Goal: Information Seeking & Learning: Find specific page/section

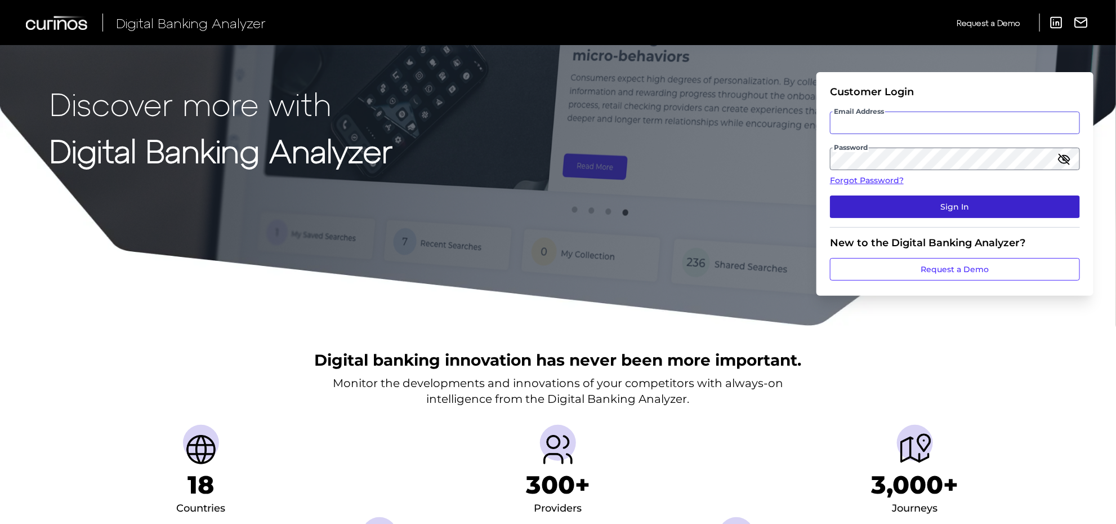
type input "[PERSON_NAME][EMAIL_ADDRESS][PERSON_NAME][DOMAIN_NAME]"
click at [947, 213] on button "Sign In" at bounding box center [955, 206] width 250 height 23
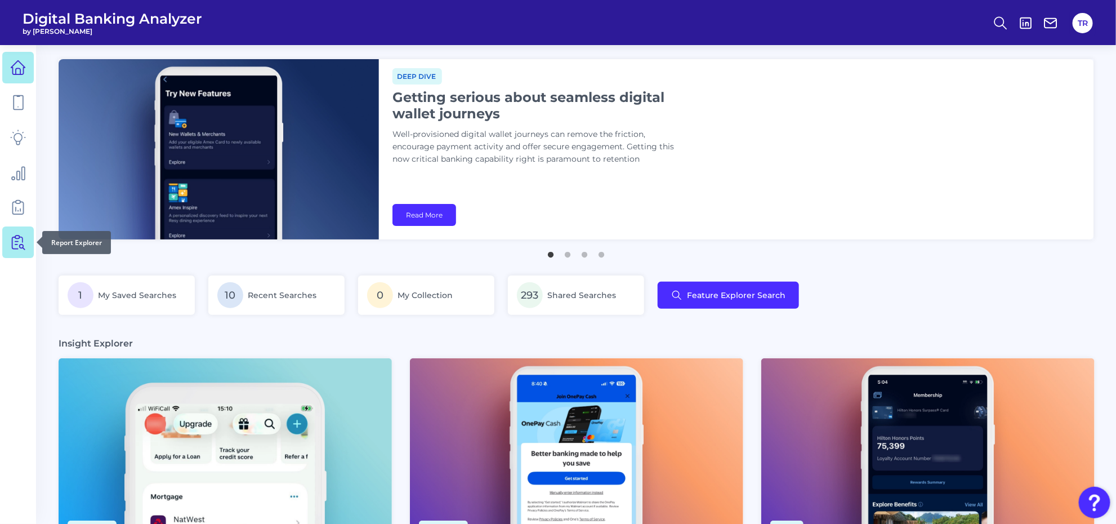
click at [12, 238] on icon at bounding box center [15, 243] width 6 height 12
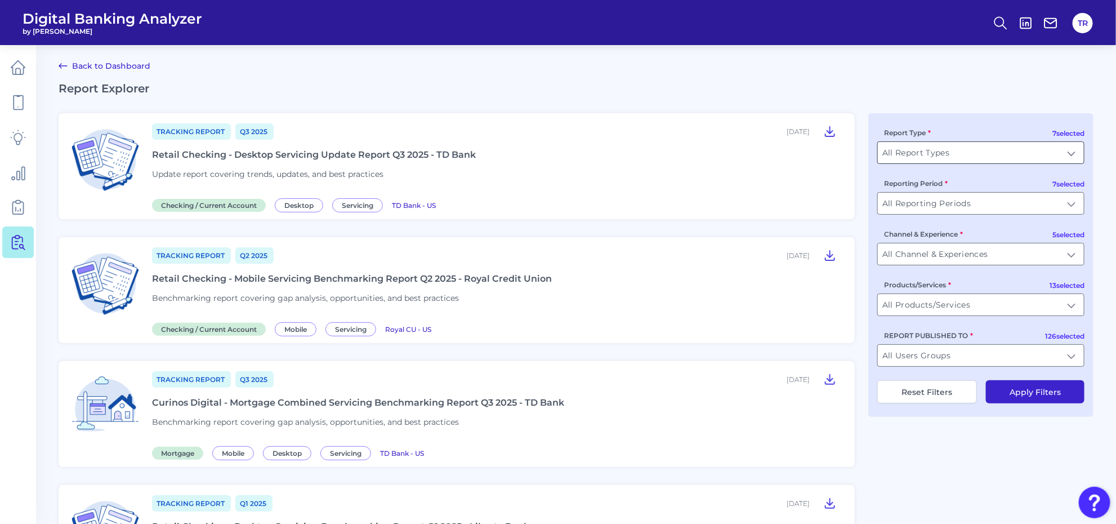
click at [972, 161] on input "All Report Types" at bounding box center [981, 152] width 206 height 21
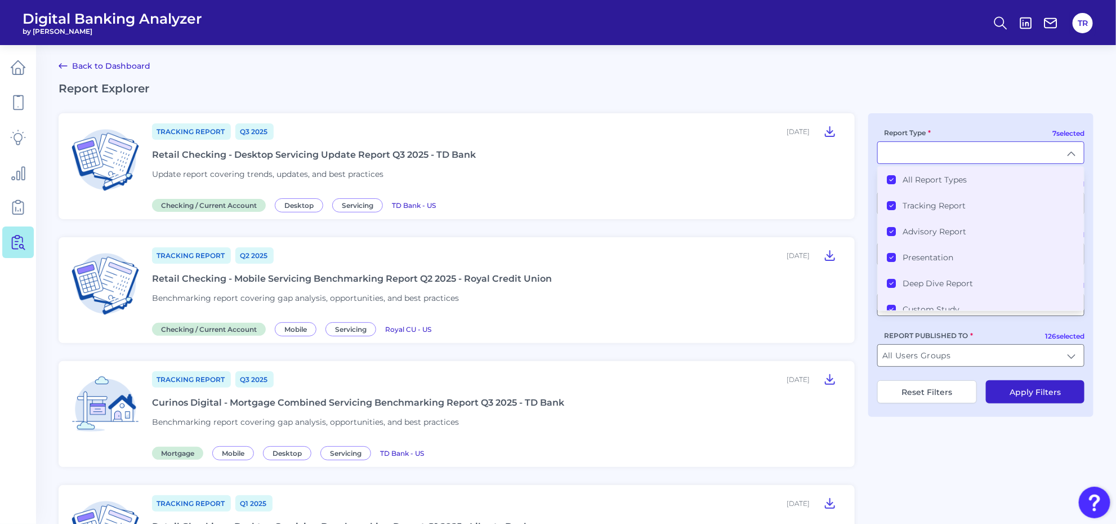
click at [897, 172] on li "All Report Types" at bounding box center [981, 180] width 206 height 26
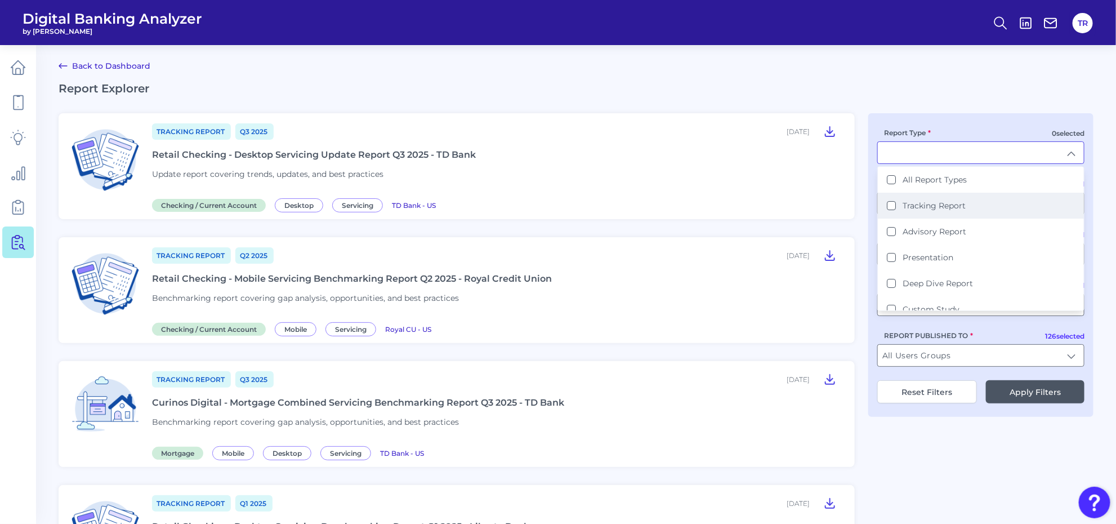
click at [905, 203] on label "Tracking Report" at bounding box center [934, 206] width 63 height 10
type input "Tracking Report"
click at [955, 119] on div "1 selected Report Type Tracking Report Tracking Report All Report Types Trackin…" at bounding box center [981, 265] width 225 height 304
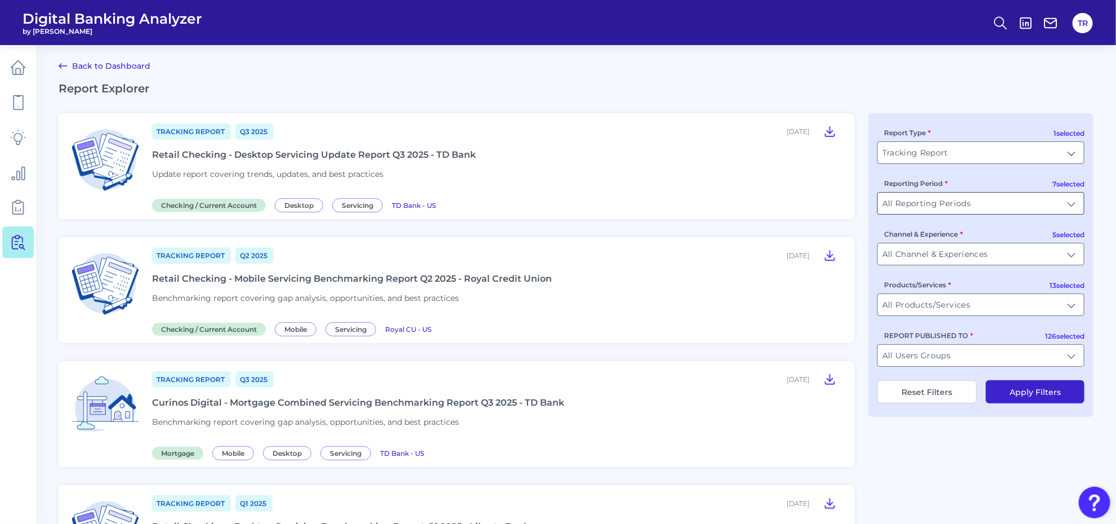
click at [941, 202] on input "All Reporting Periods" at bounding box center [981, 203] width 206 height 21
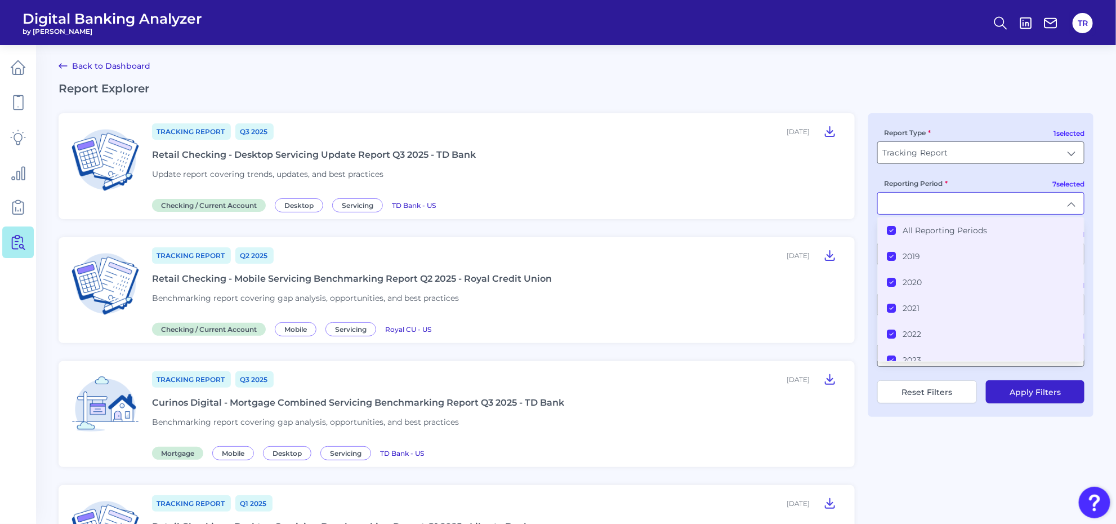
type input "All Reporting Periods"
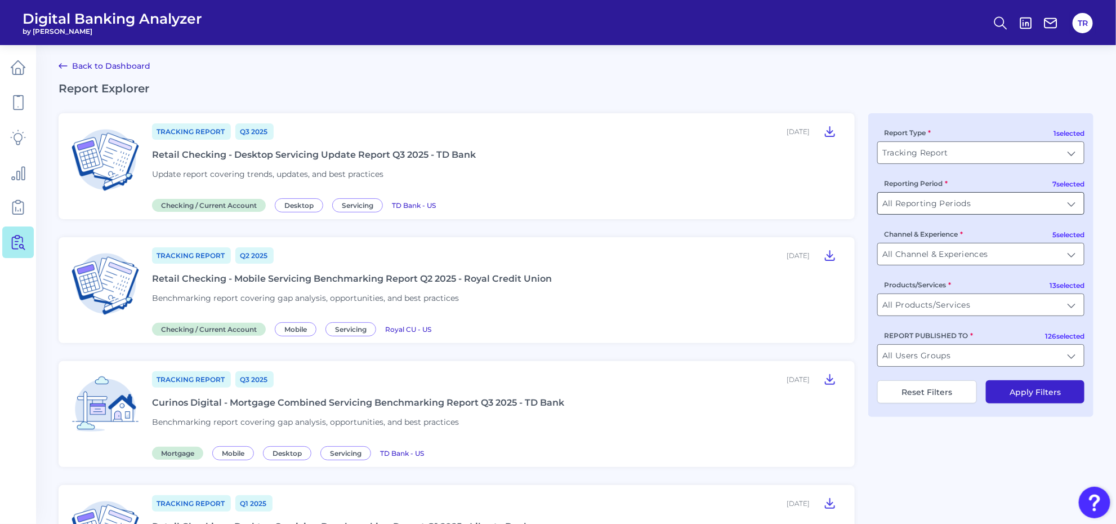
click at [934, 203] on input "All Reporting Periods" at bounding box center [981, 203] width 206 height 21
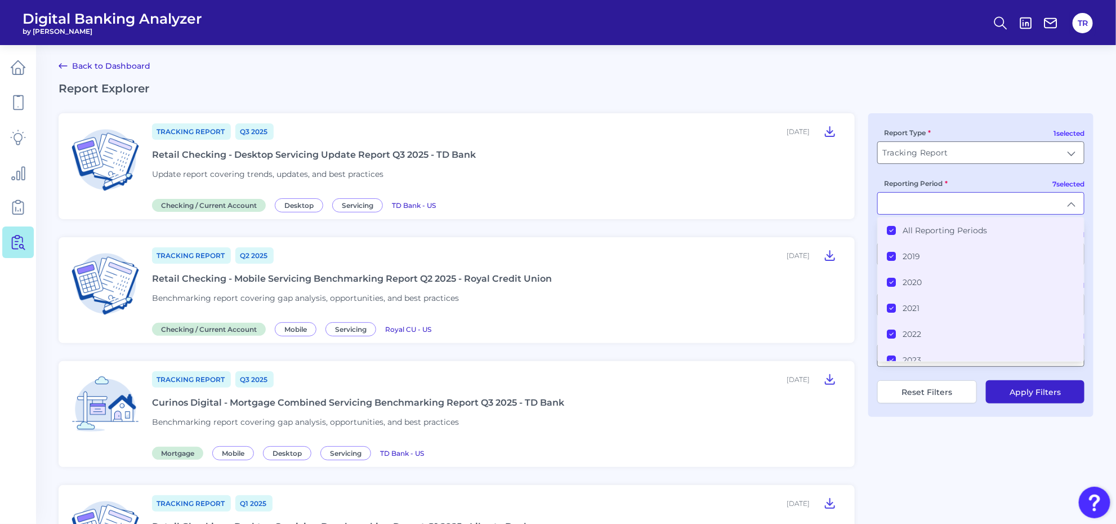
click at [917, 234] on label "All Reporting Periods" at bounding box center [945, 230] width 84 height 10
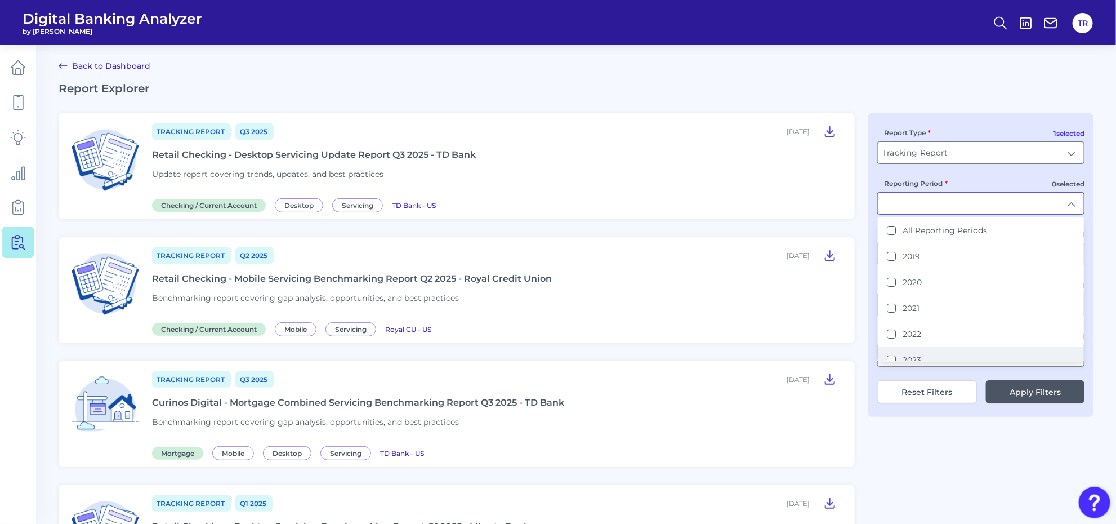
scroll to position [61, 0]
click at [916, 346] on label "2025" at bounding box center [912, 351] width 19 height 10
type input "2025"
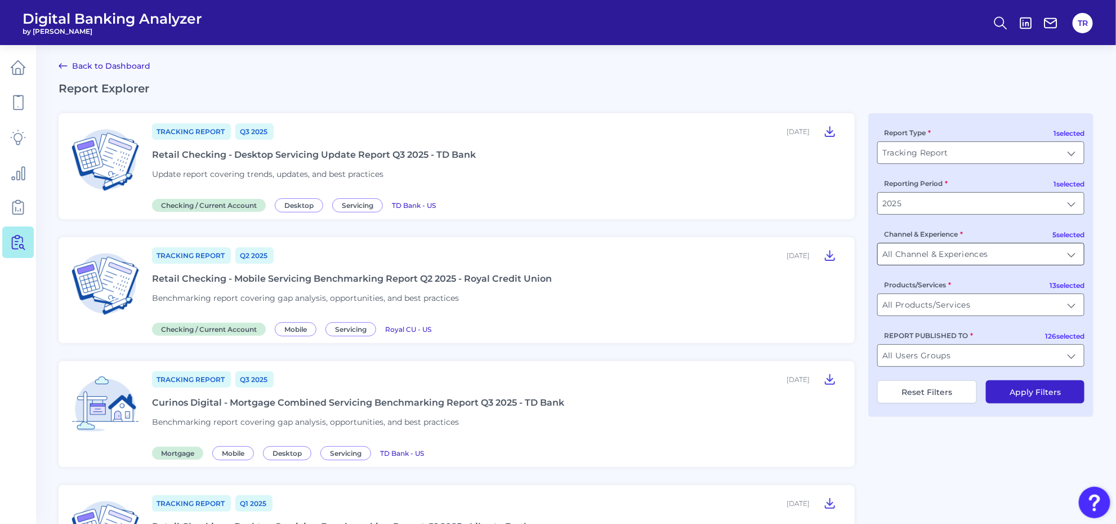
click at [936, 255] on input "All Channel & Experiences" at bounding box center [981, 253] width 206 height 21
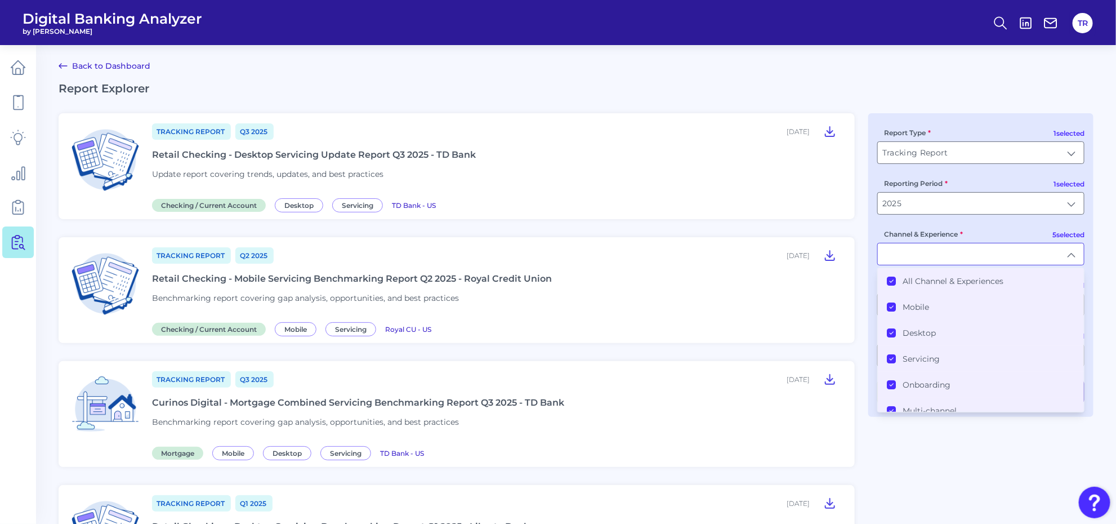
click at [922, 281] on label "All Channel & Experiences" at bounding box center [953, 281] width 101 height 10
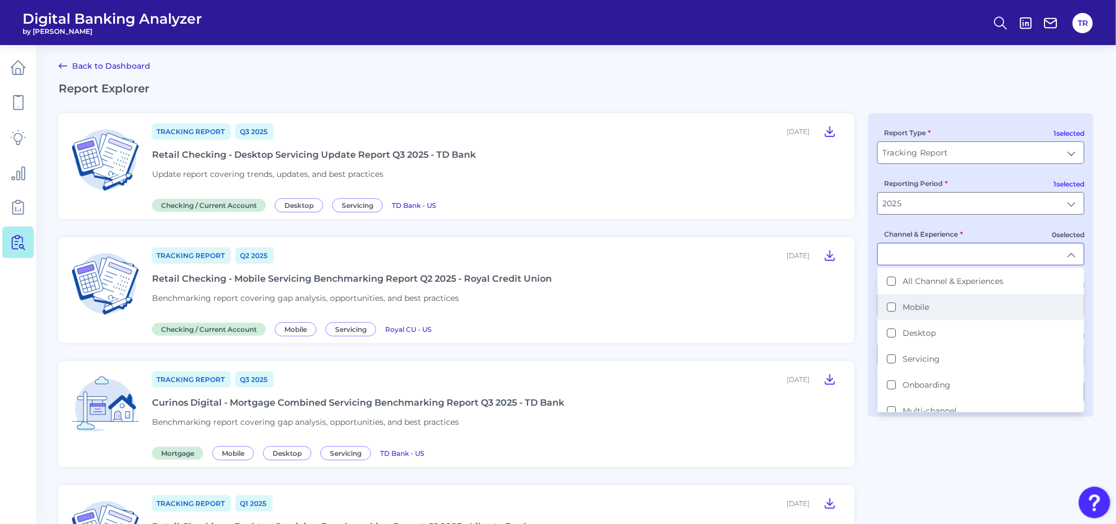
click at [918, 308] on label "Mobile" at bounding box center [916, 307] width 26 height 10
type input "Mobile"
click at [918, 308] on label "Mobile" at bounding box center [916, 307] width 26 height 10
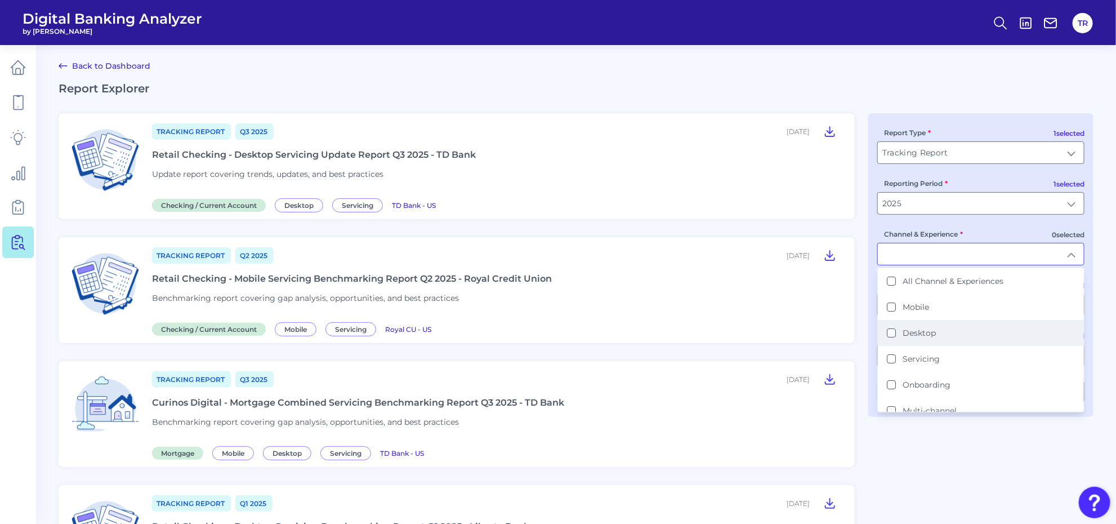
click at [910, 330] on label "Desktop" at bounding box center [919, 333] width 33 height 10
click at [914, 355] on label "Servicing" at bounding box center [921, 359] width 37 height 10
type input "Desktop, Servicing"
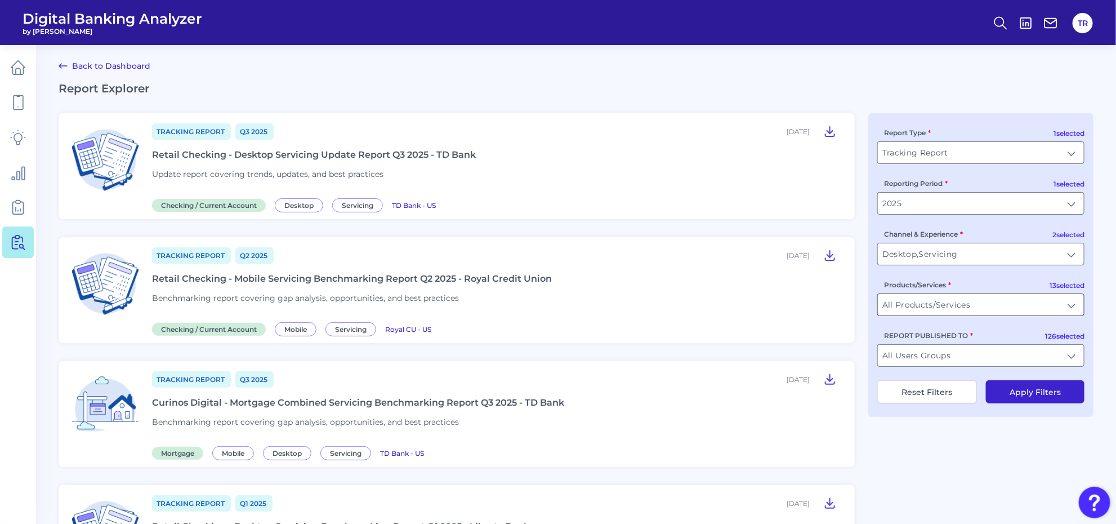
click at [933, 305] on input "All Products/Services" at bounding box center [981, 304] width 206 height 21
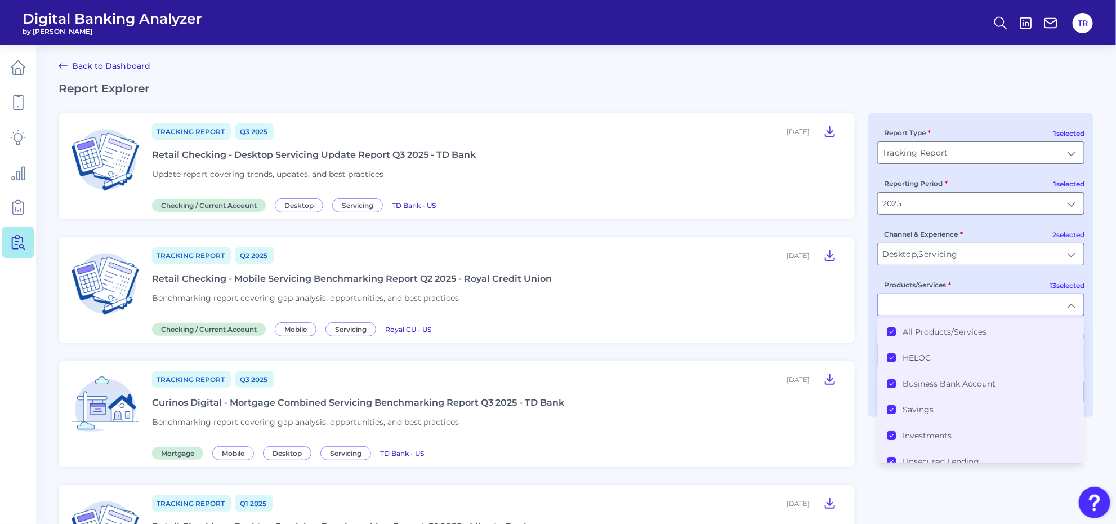
click at [925, 332] on label "All Products/Services" at bounding box center [945, 332] width 84 height 10
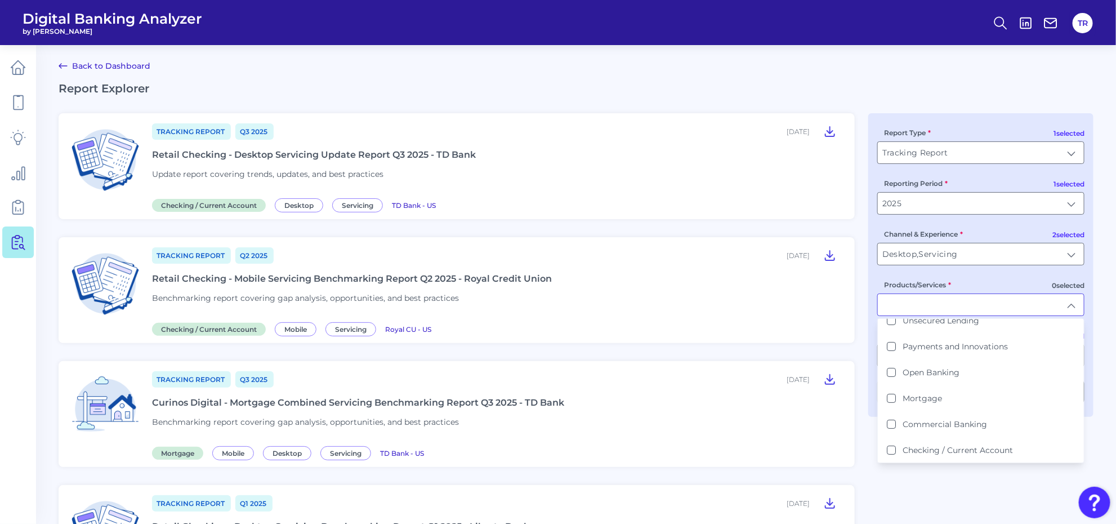
scroll to position [211, 0]
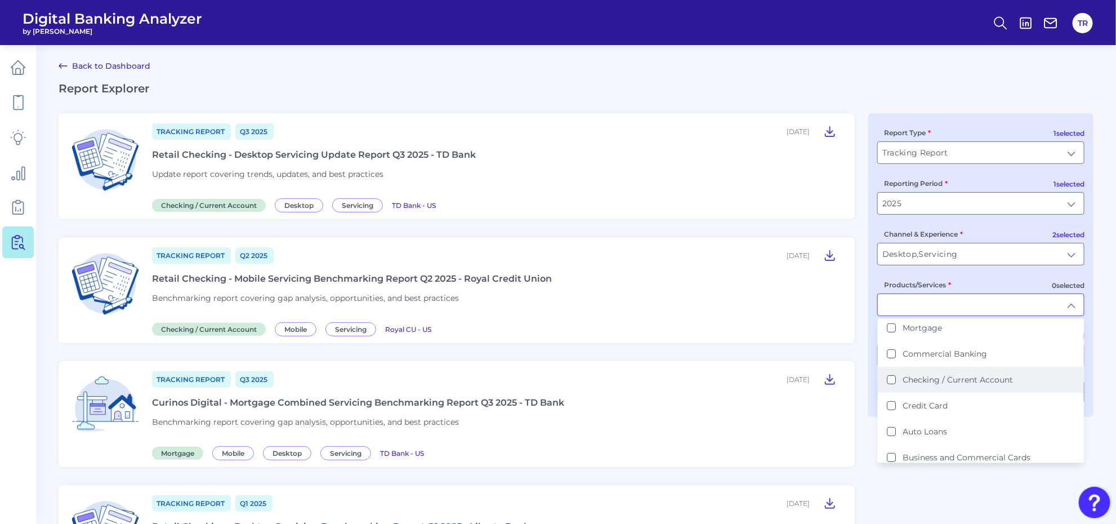
click at [937, 379] on label "Checking / Current Account" at bounding box center [958, 380] width 110 height 10
type input "Checking / Current Account"
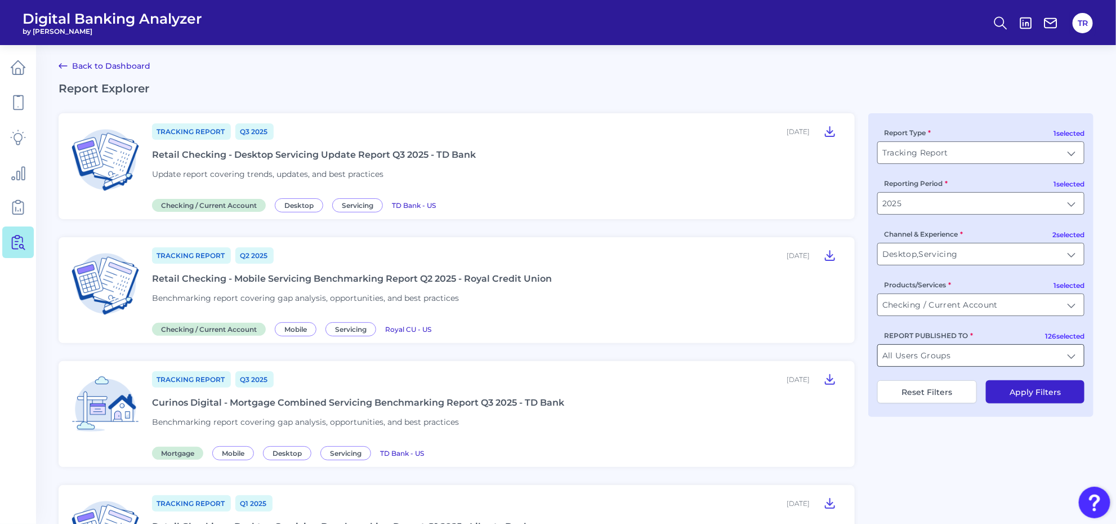
click at [942, 354] on input "All Users Groups" at bounding box center [981, 355] width 206 height 21
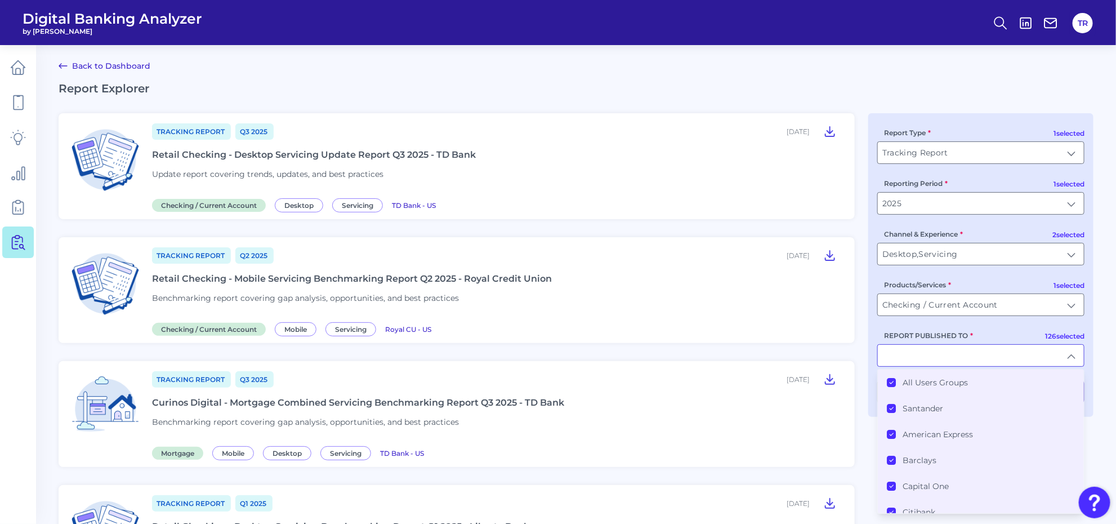
click at [919, 383] on label "All Users Groups" at bounding box center [935, 382] width 65 height 10
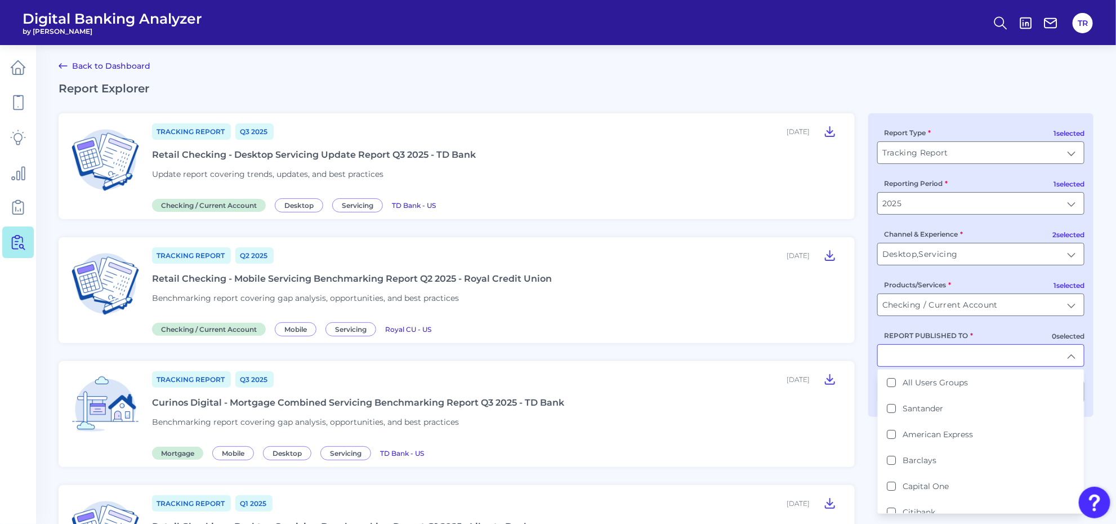
click at [917, 355] on input "REPORT PUBLISHED TO" at bounding box center [981, 355] width 206 height 21
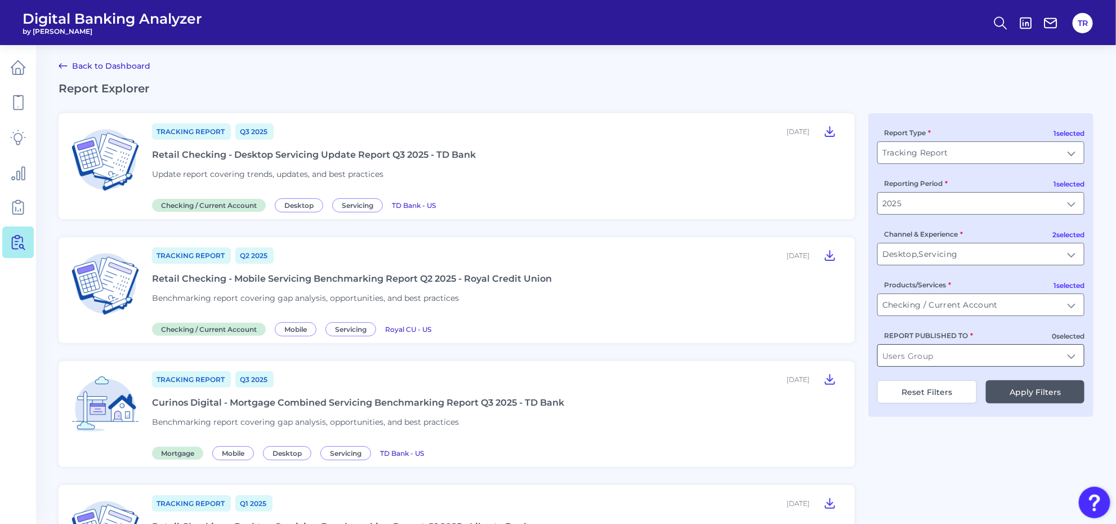
click at [917, 355] on input "REPORT PUBLISHED TO" at bounding box center [981, 355] width 206 height 21
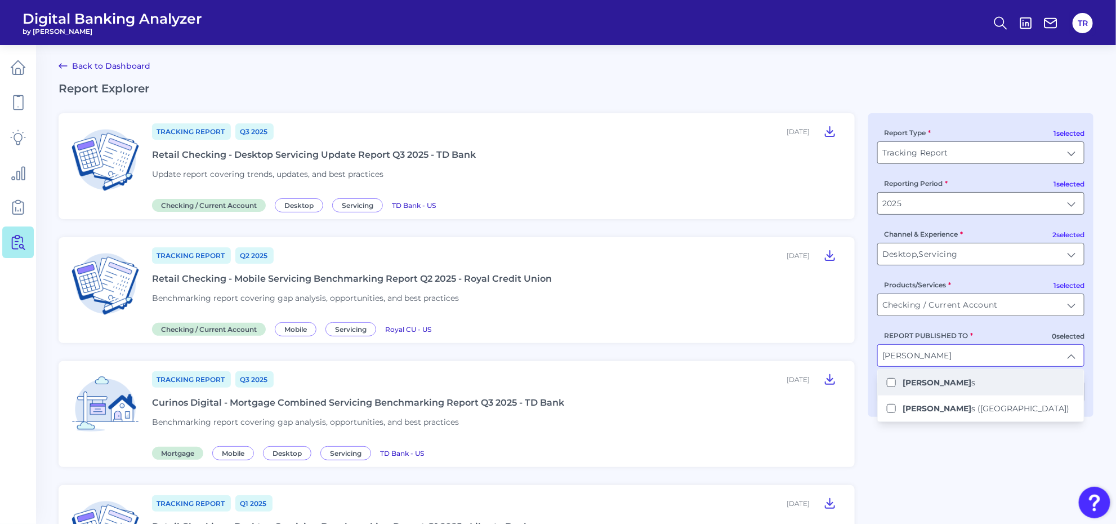
click at [907, 386] on b "Barclay" at bounding box center [937, 382] width 69 height 10
type input "Barclays"
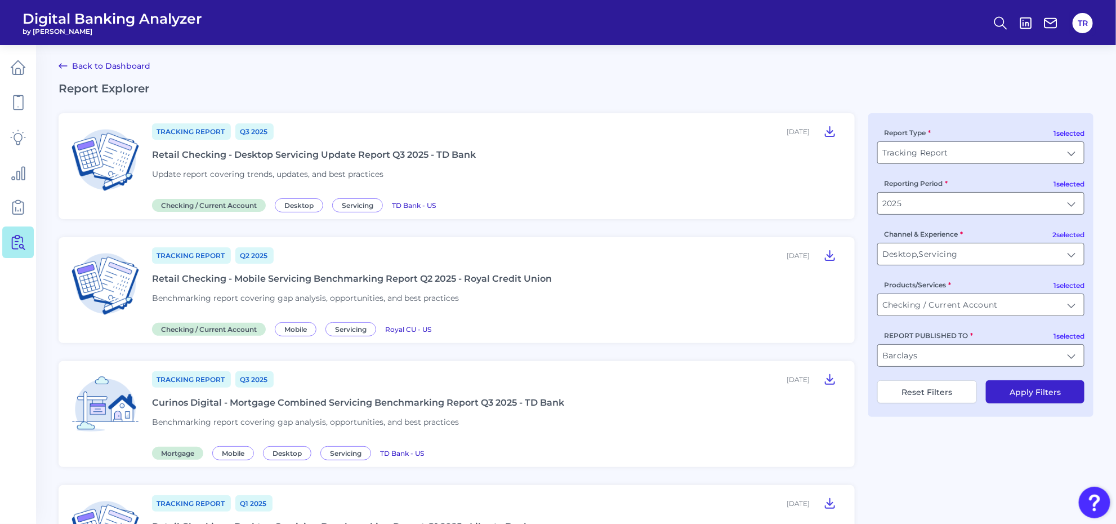
click at [1024, 390] on button "Apply Filters" at bounding box center [1035, 391] width 99 height 23
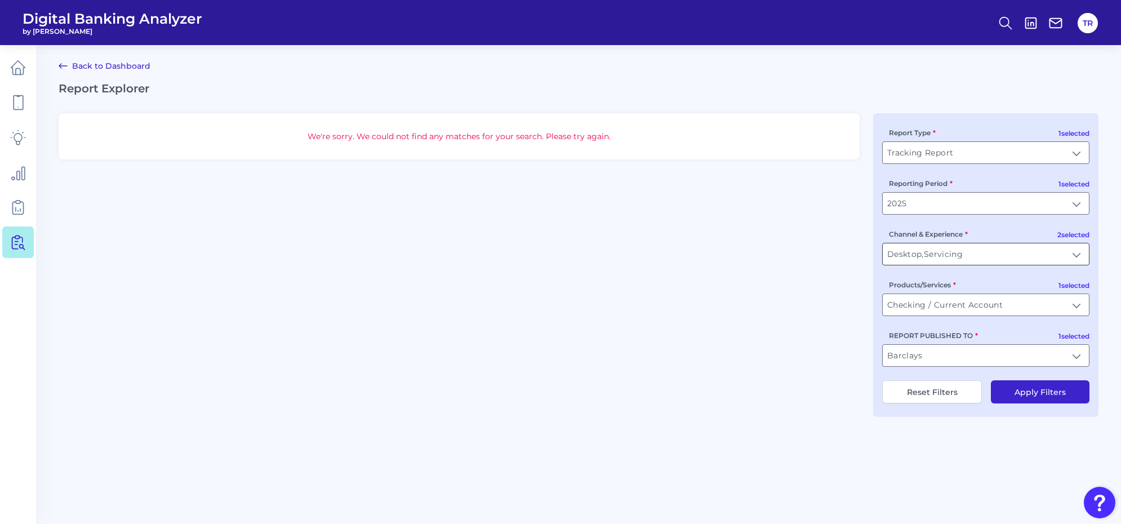
click at [978, 250] on input "Desktop, Servicing" at bounding box center [986, 253] width 206 height 21
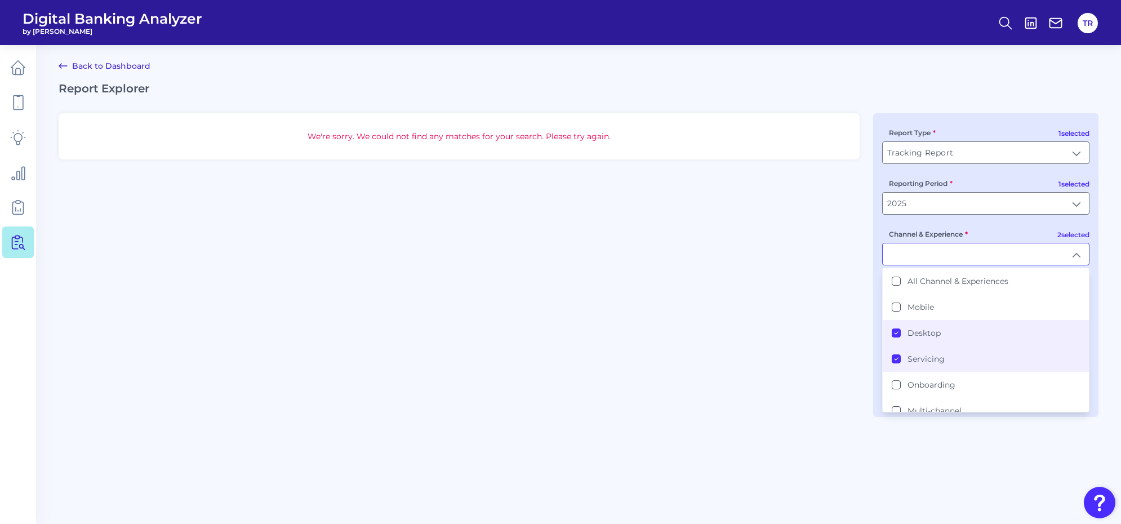
click at [932, 359] on label "Servicing" at bounding box center [925, 359] width 37 height 10
type input "Desktop"
click at [955, 474] on main "Back to Dashboard Report Explorer We're sorry. We could not find any matches fo…" at bounding box center [560, 262] width 1121 height 524
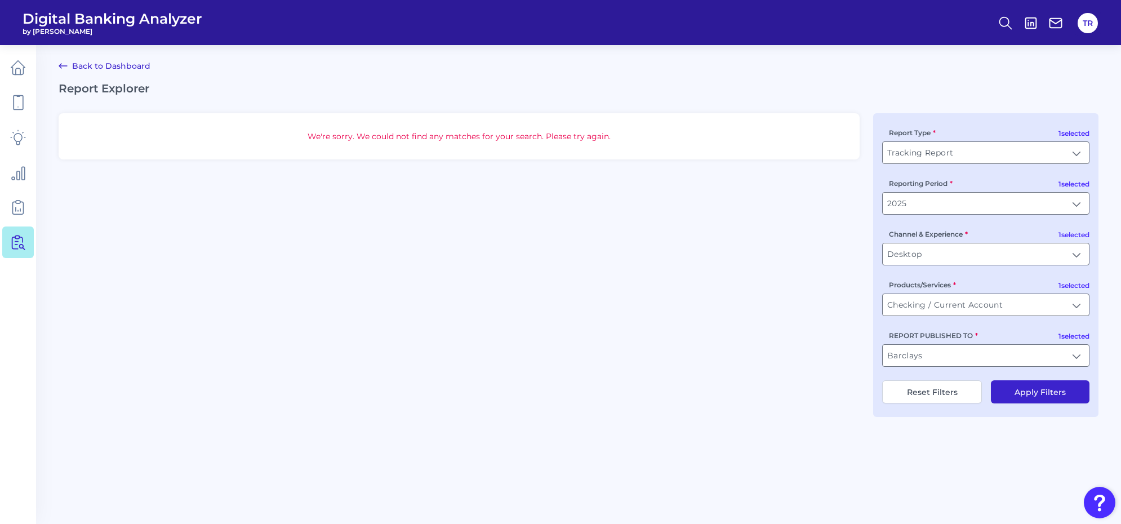
click at [1022, 399] on button "Apply Filters" at bounding box center [1040, 391] width 99 height 23
click at [981, 315] on input "Checking / Current Account" at bounding box center [986, 304] width 206 height 21
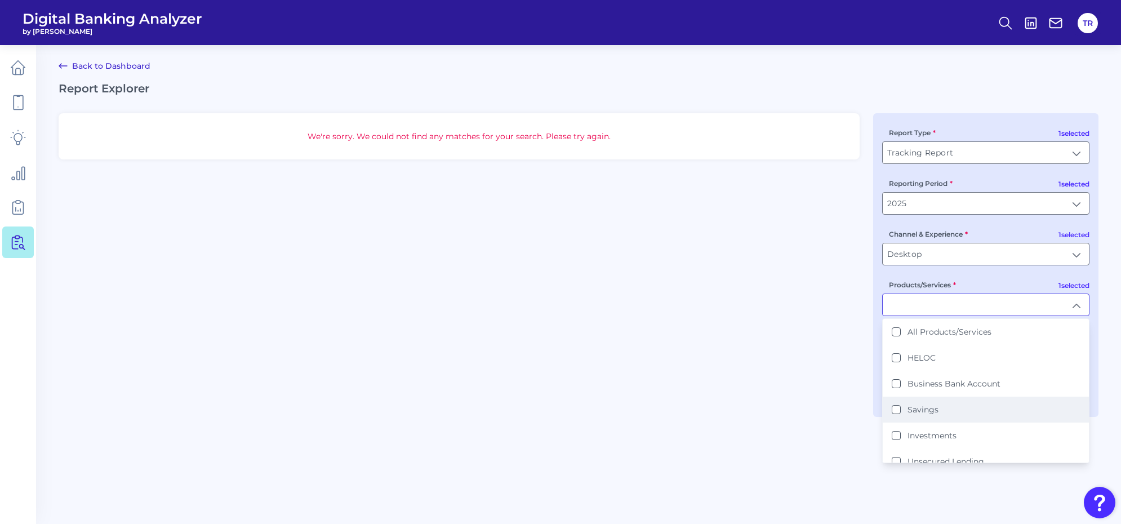
click at [927, 408] on label "Savings" at bounding box center [922, 409] width 31 height 10
type input "Savings, Checking / Current Account"
click at [981, 513] on main "Back to Dashboard Report Explorer We're sorry. We could not find any matches fo…" at bounding box center [560, 262] width 1121 height 524
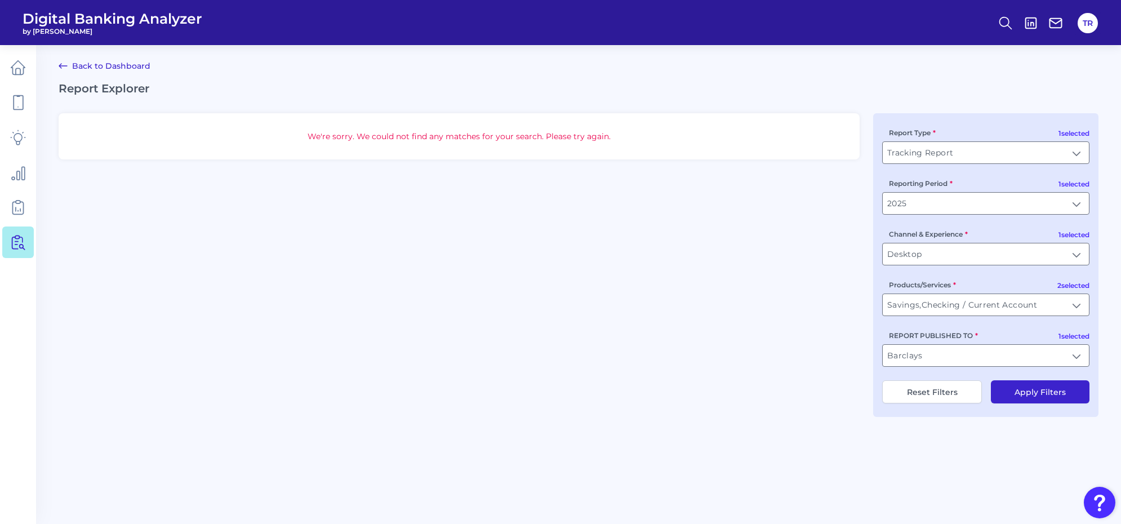
click at [1031, 384] on button "Apply Filters" at bounding box center [1040, 391] width 99 height 23
click at [925, 253] on input "Desktop" at bounding box center [986, 253] width 206 height 21
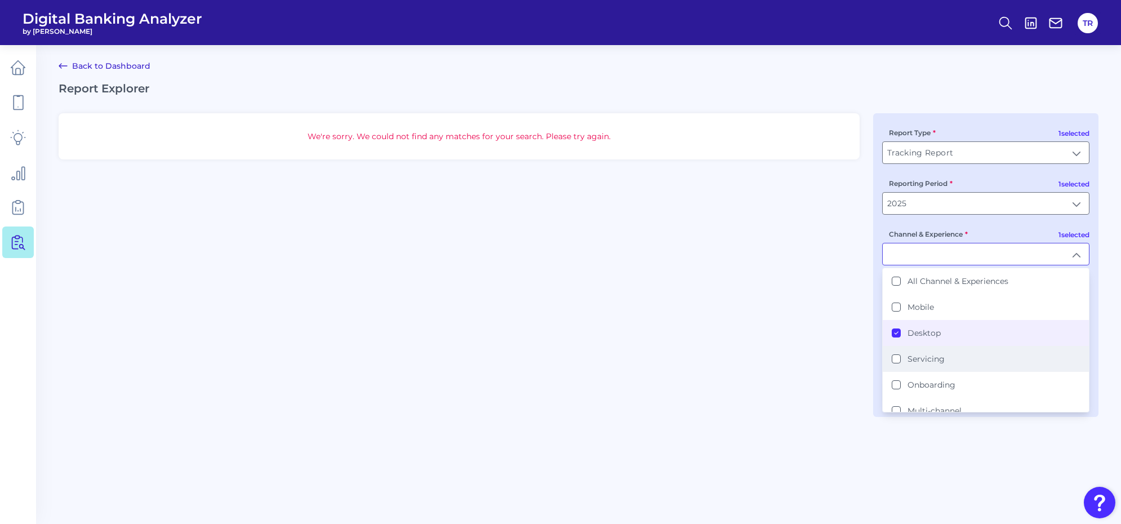
click at [930, 358] on label "Servicing" at bounding box center [925, 359] width 37 height 10
type input "Desktop, Servicing"
click at [969, 474] on main "Back to Dashboard Report Explorer We're sorry. We could not find any matches fo…" at bounding box center [560, 262] width 1121 height 524
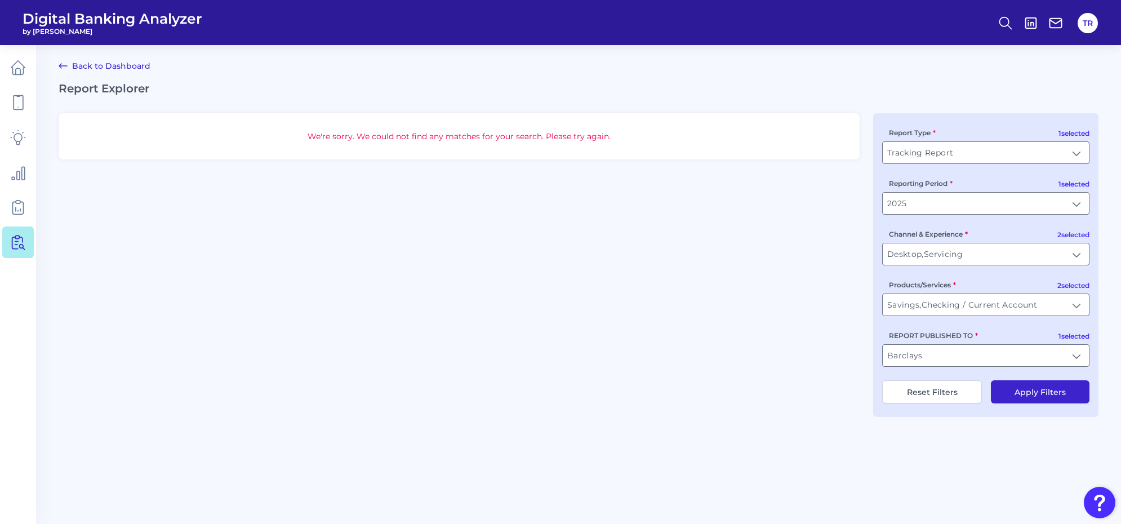
click at [1010, 383] on button "Apply Filters" at bounding box center [1040, 391] width 99 height 23
click at [1011, 390] on button "Apply Filters" at bounding box center [1040, 391] width 99 height 23
click at [939, 357] on input "Barclays" at bounding box center [986, 355] width 206 height 21
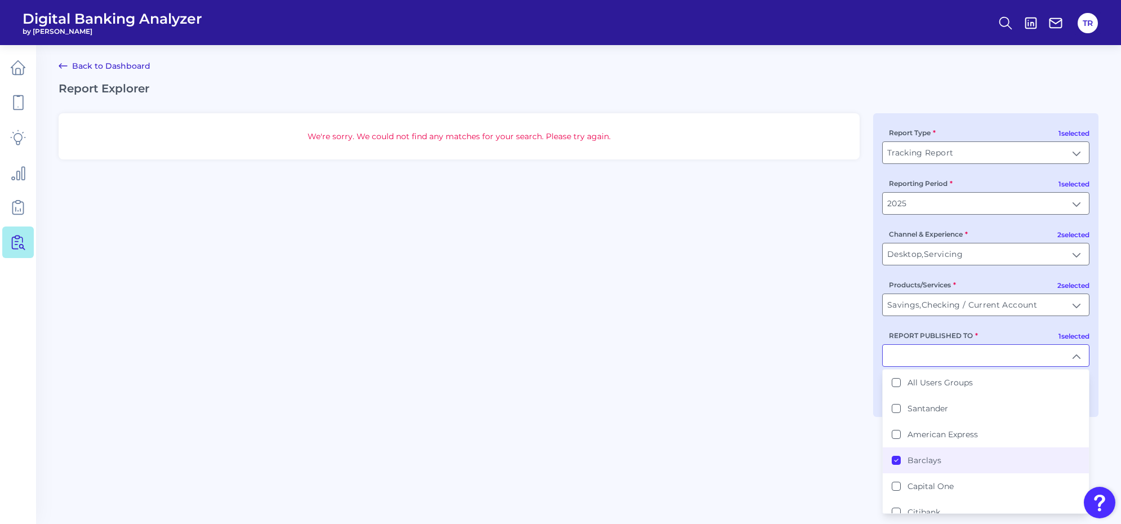
click at [822, 437] on main "Back to Dashboard Report Explorer We're sorry. We could not find any matches fo…" at bounding box center [560, 262] width 1121 height 524
type input "Barclays"
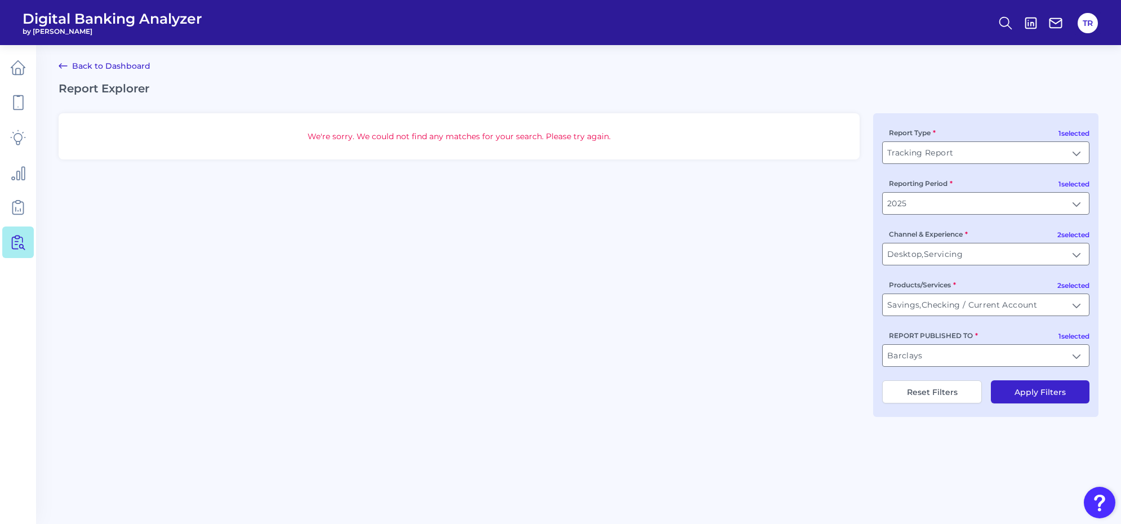
click at [922, 393] on button "Reset Filters" at bounding box center [932, 391] width 100 height 23
type input "All Report Types"
type input "All Reporting Periods"
type input "All Channel & Experiences"
type input "All Products/Services"
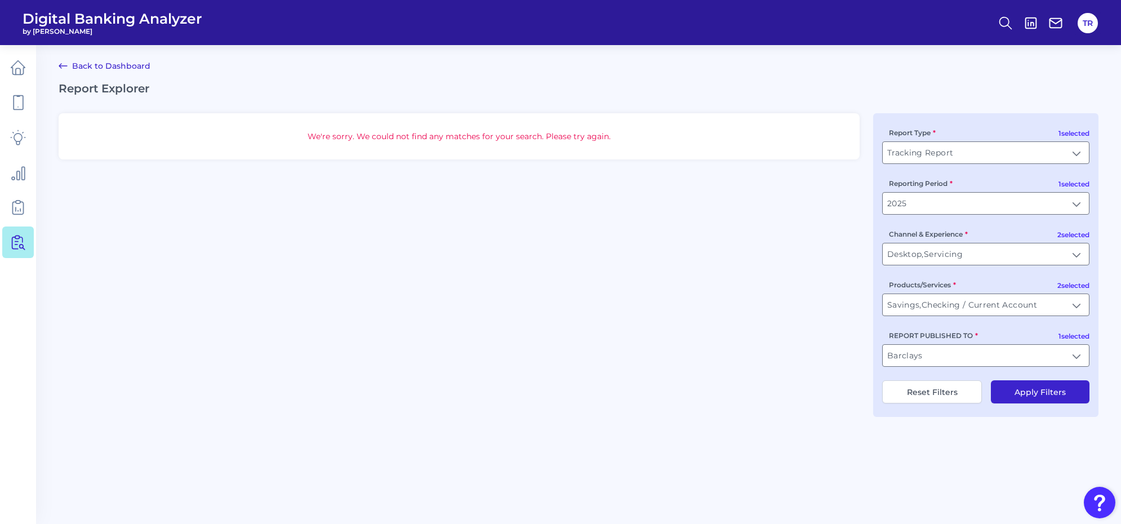
type input "All Users Groups"
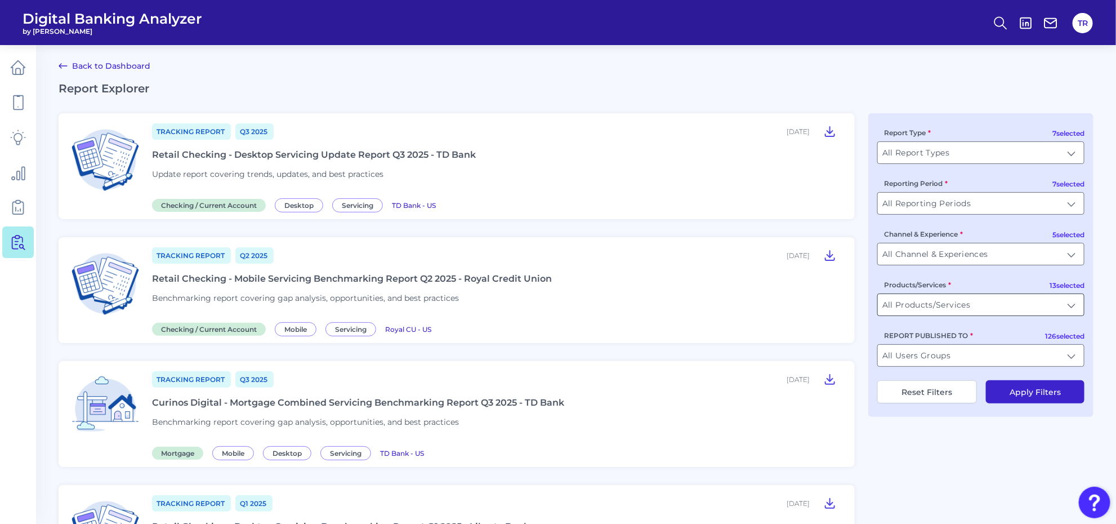
click at [933, 308] on input "All Products/Services" at bounding box center [981, 304] width 206 height 21
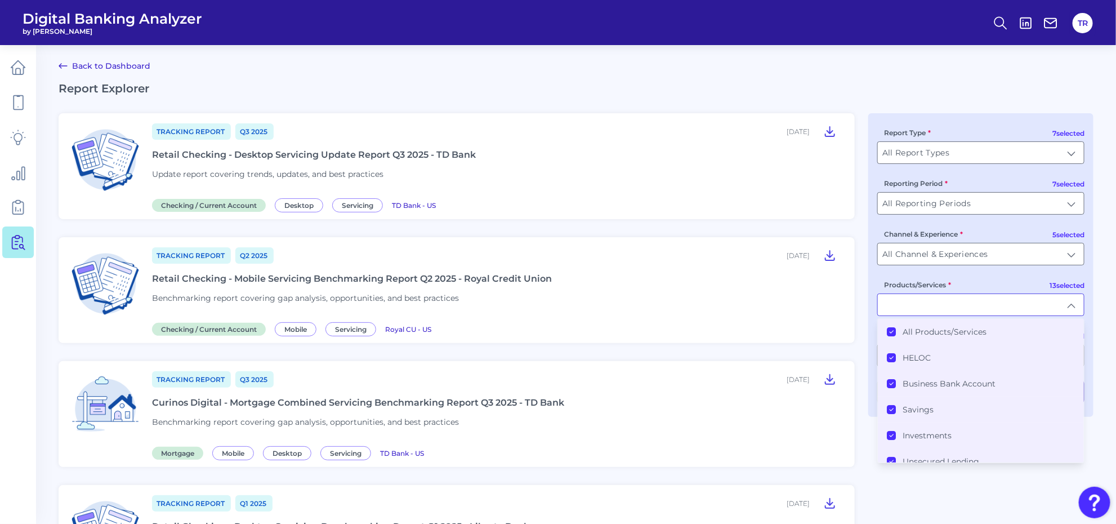
click at [931, 325] on li "All Products/Services" at bounding box center [981, 332] width 206 height 26
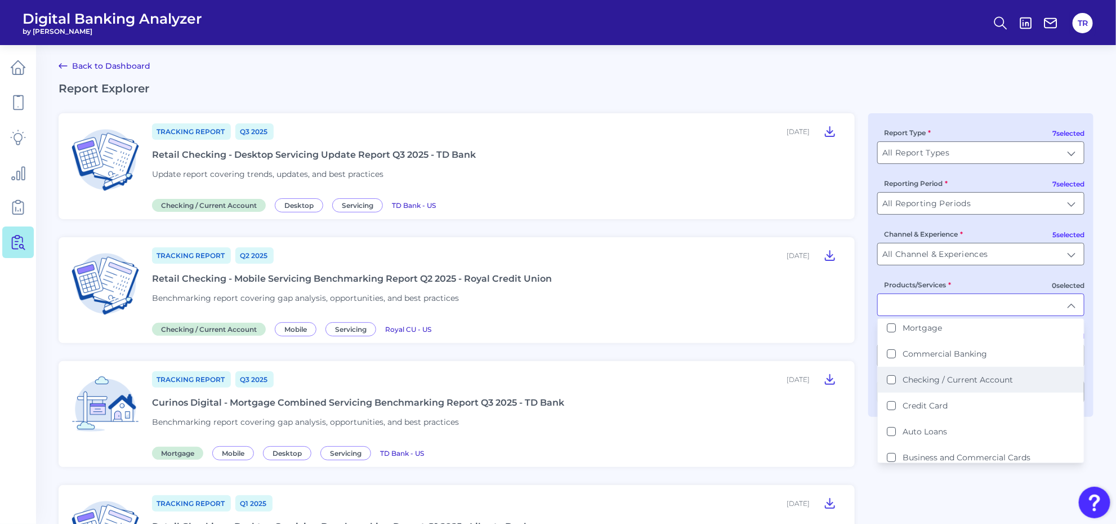
click at [956, 378] on label "Checking / Current Account" at bounding box center [958, 380] width 110 height 10
type input "Checking / Current Account"
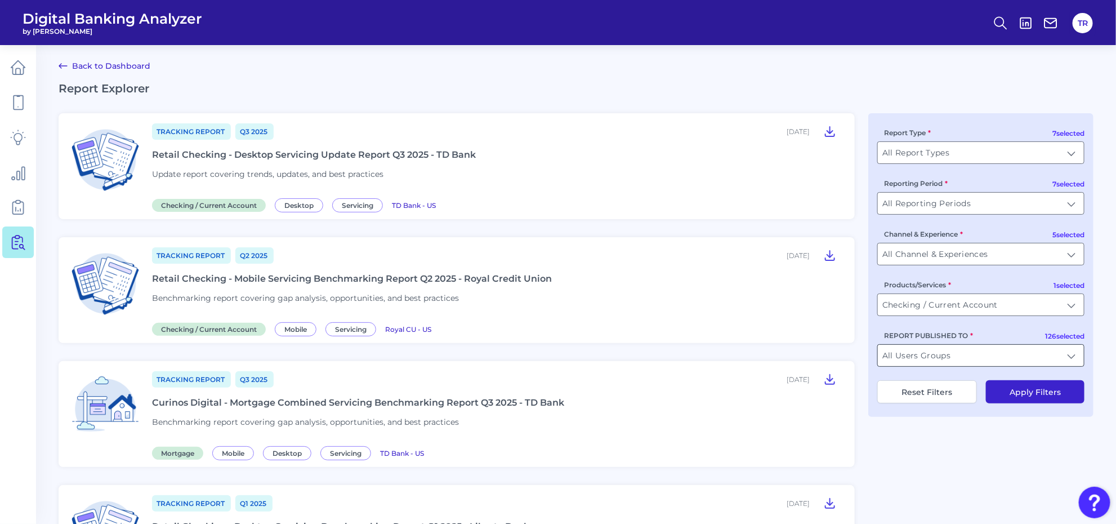
click at [931, 366] on input "All Users Groups" at bounding box center [981, 355] width 206 height 21
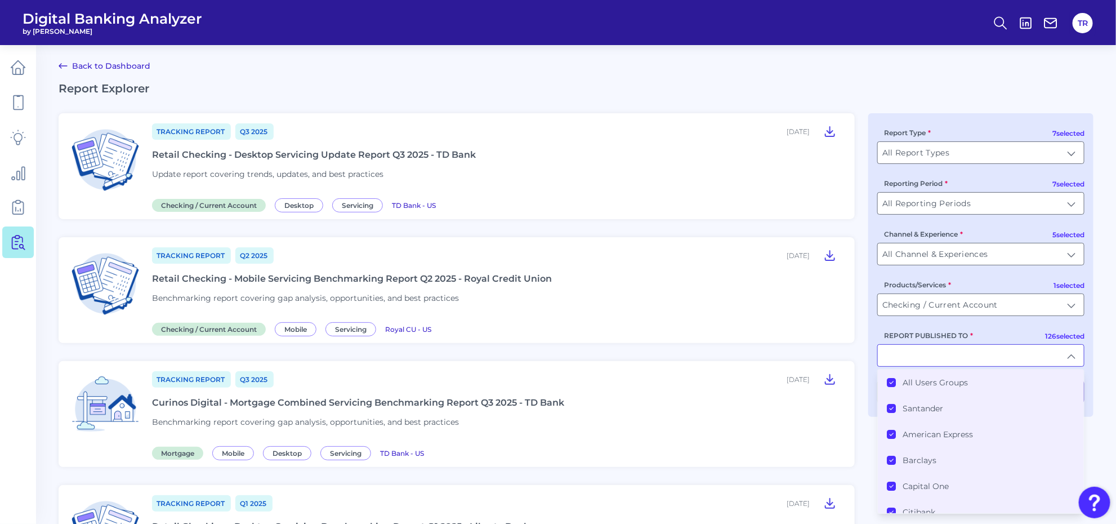
click at [920, 373] on li "All Users Groups" at bounding box center [981, 383] width 206 height 26
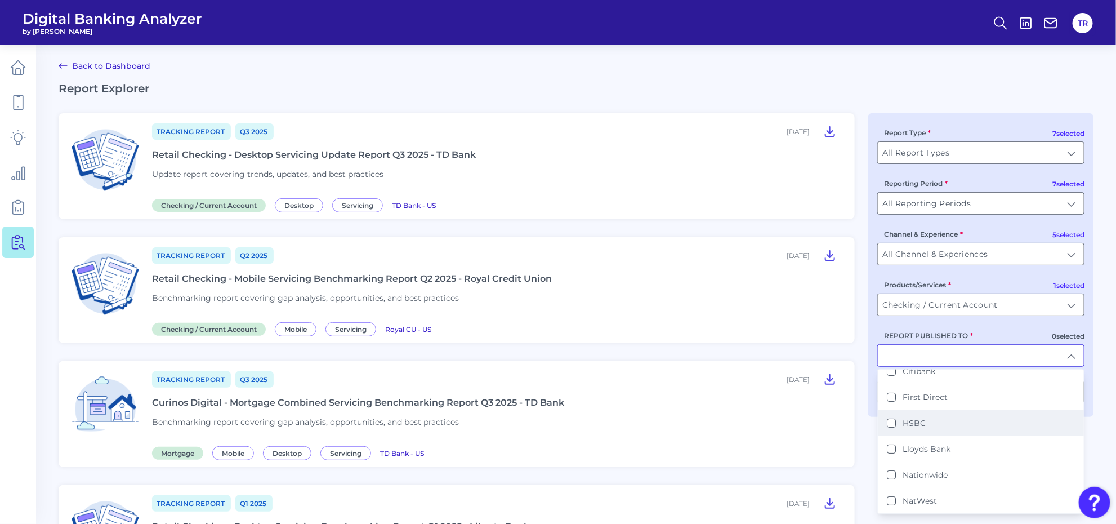
scroll to position [70, 0]
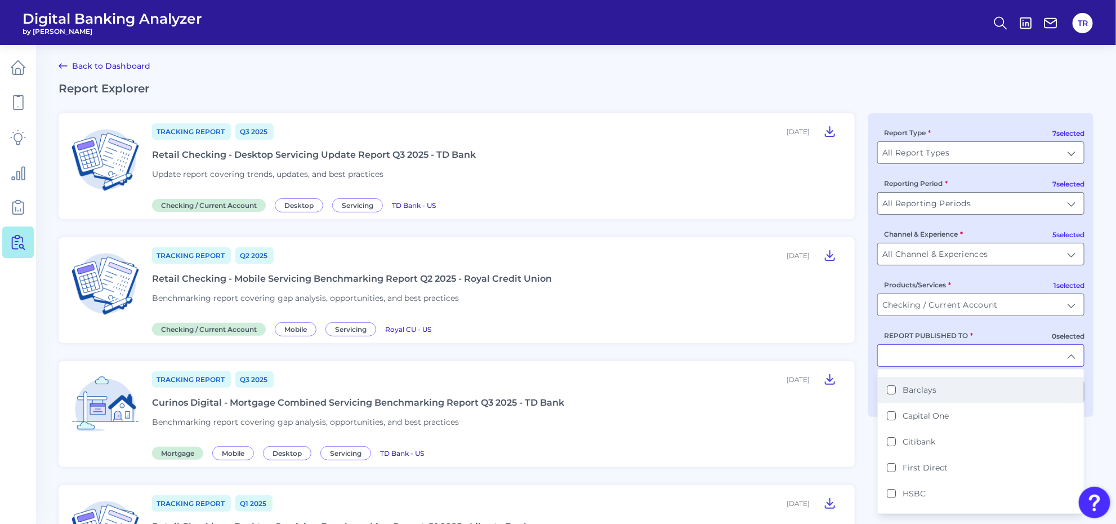
click at [923, 393] on label "Barclays" at bounding box center [920, 390] width 34 height 10
type input "Barclays"
click at [869, 384] on div "7 selected Report Type All Report Types All Report Types 7 selected Reporting P…" at bounding box center [981, 265] width 225 height 304
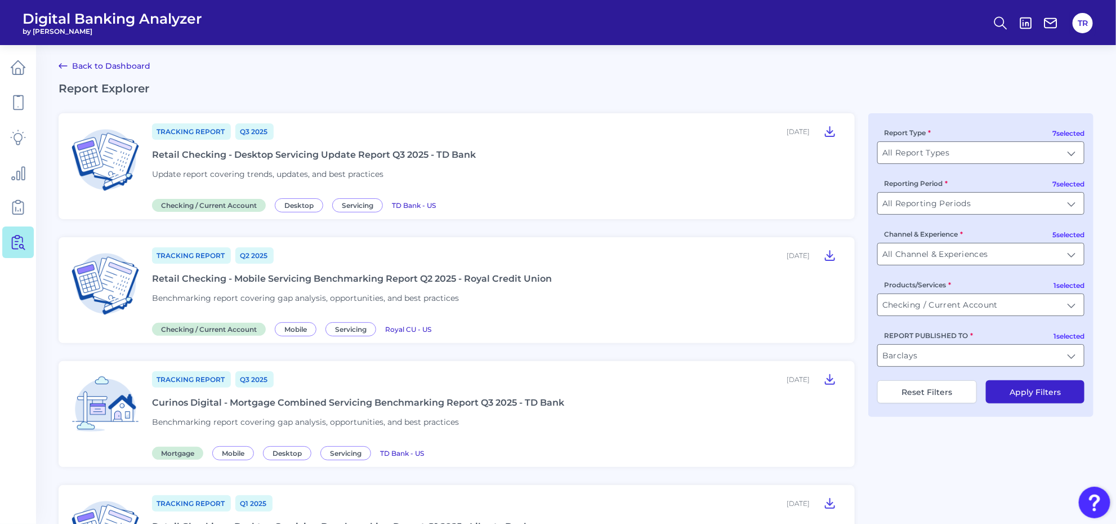
click at [1015, 398] on button "Apply Filters" at bounding box center [1035, 391] width 99 height 23
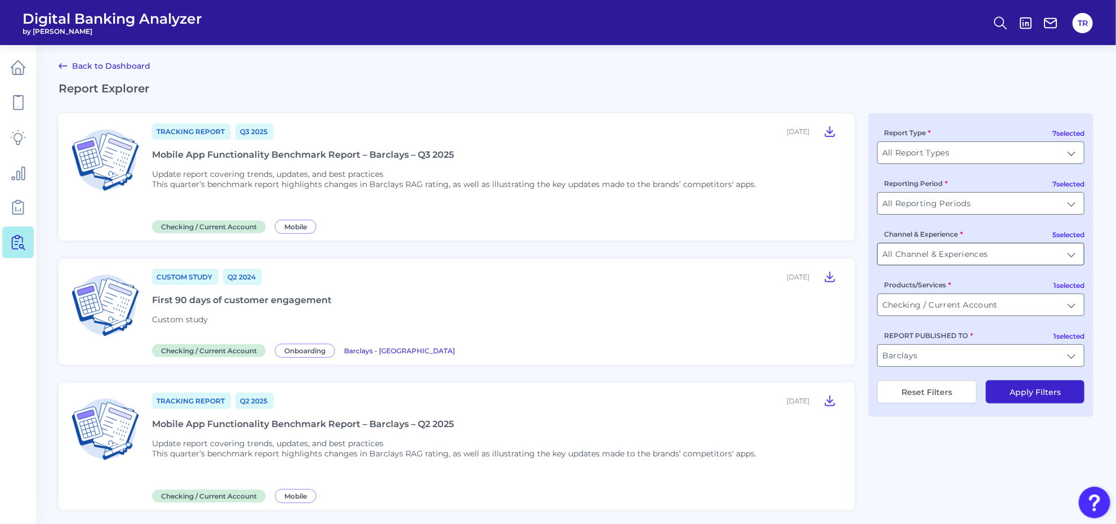
click at [955, 263] on input "All Channel & Experiences" at bounding box center [981, 253] width 206 height 21
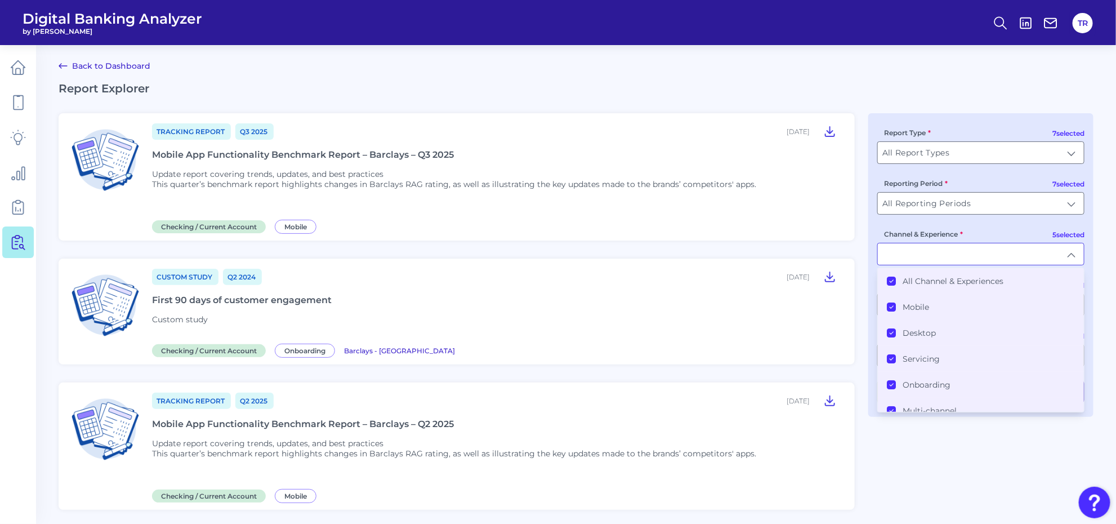
type input "All Channel & Experiences"
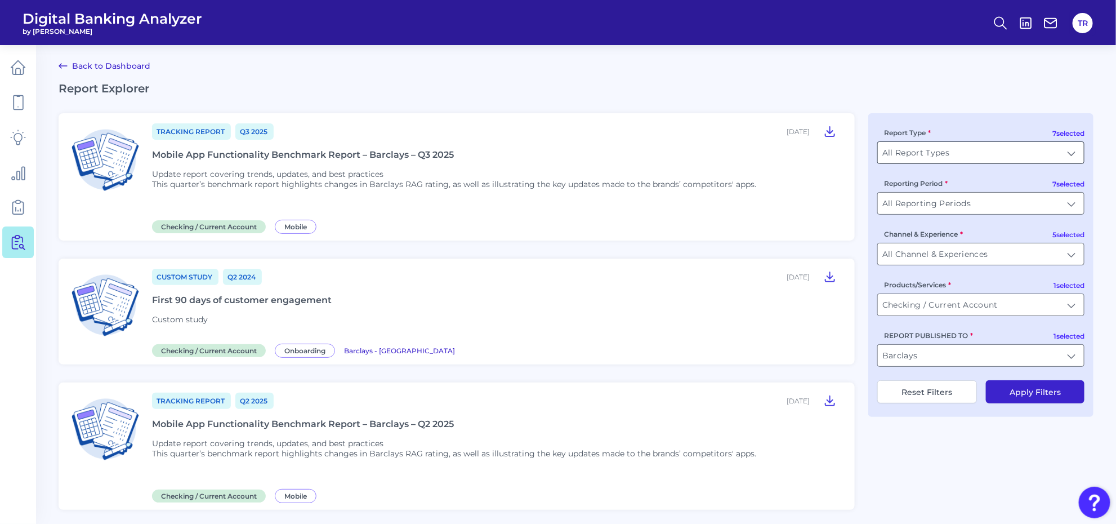
click at [924, 157] on input "All Report Types" at bounding box center [981, 152] width 206 height 21
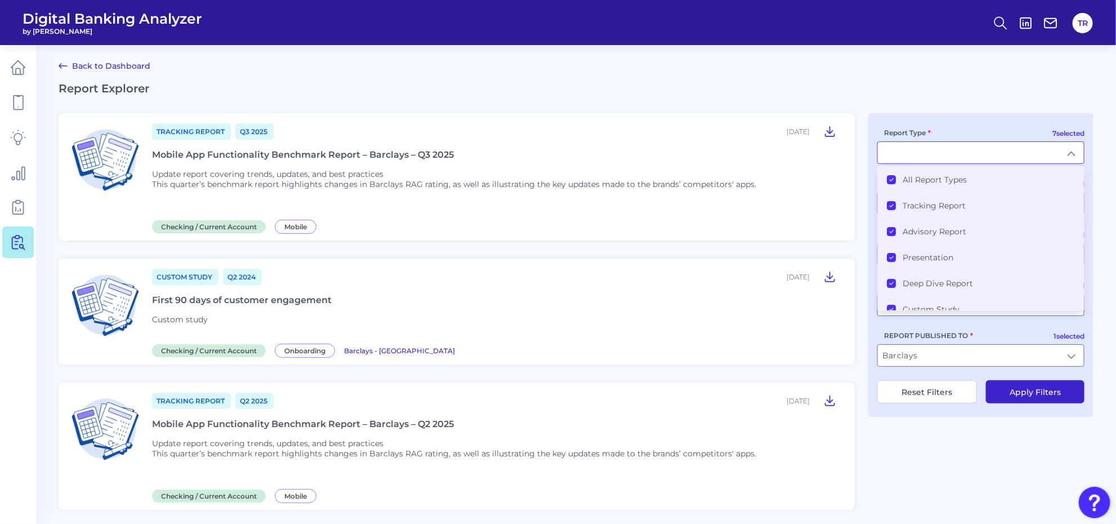
click at [906, 182] on label "All Report Types" at bounding box center [935, 180] width 64 height 10
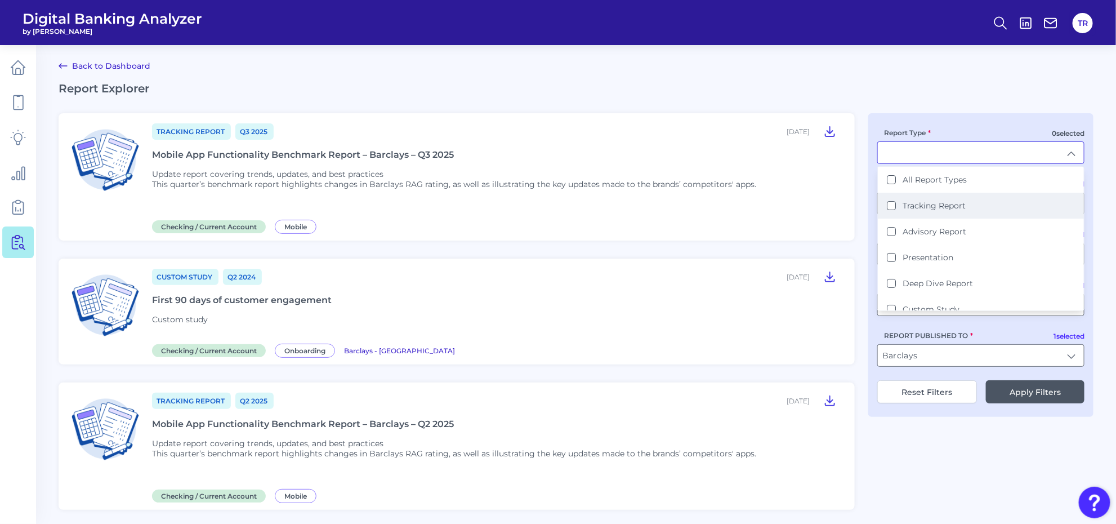
click at [911, 212] on li "Tracking Report" at bounding box center [981, 206] width 206 height 26
type input "Tracking Report"
click at [1024, 390] on button "Apply Filters" at bounding box center [1035, 391] width 99 height 23
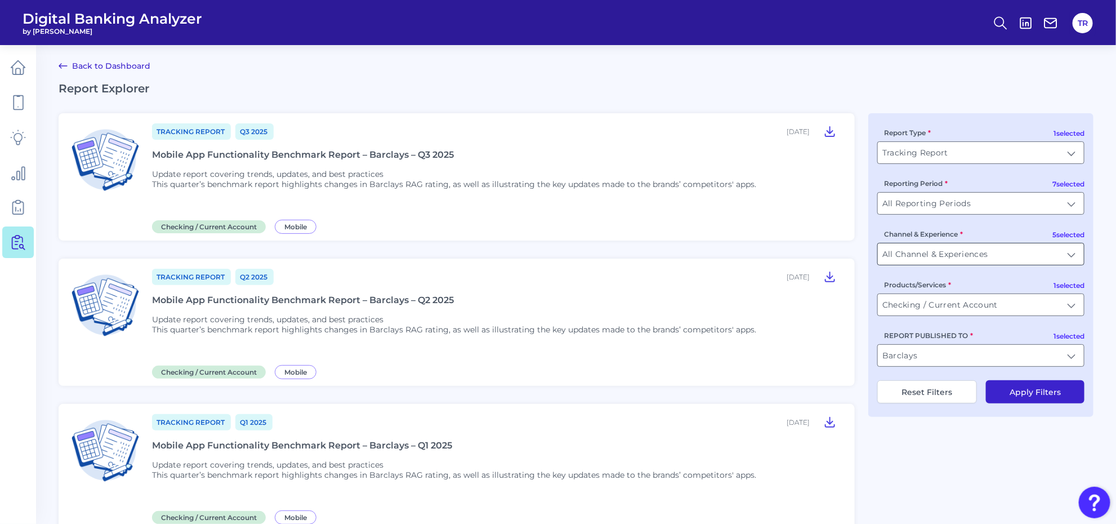
click at [968, 257] on input "All Channel & Experiences" at bounding box center [981, 253] width 206 height 21
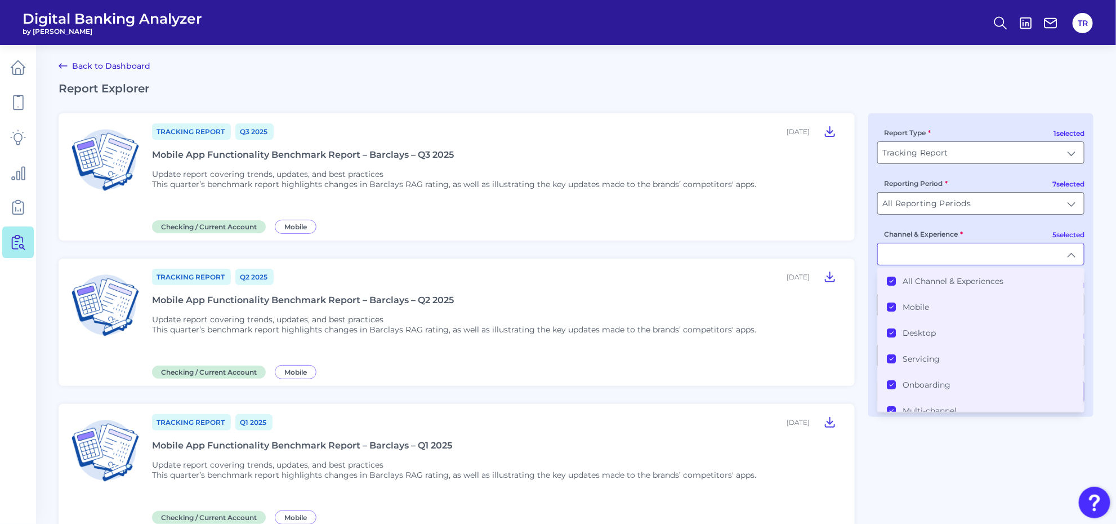
click at [922, 279] on label "All Channel & Experiences" at bounding box center [953, 281] width 101 height 10
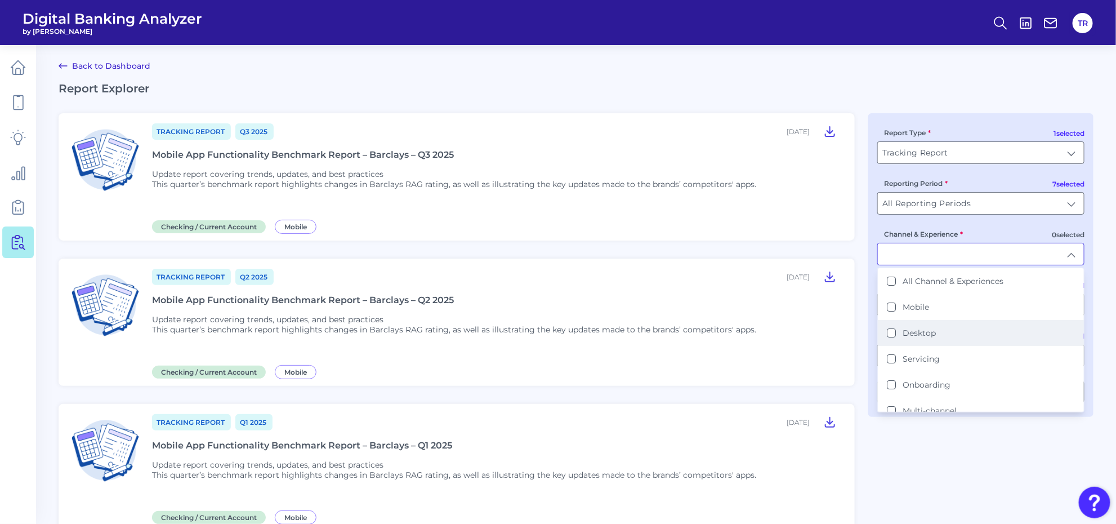
click at [914, 334] on label "Desktop" at bounding box center [919, 333] width 33 height 10
type input "Desktop"
click at [925, 459] on div "Tracking Report Q3 2025 October 01, 2025 Mobile App Functionality Benchmark Rep…" at bounding box center [576, 448] width 1035 height 671
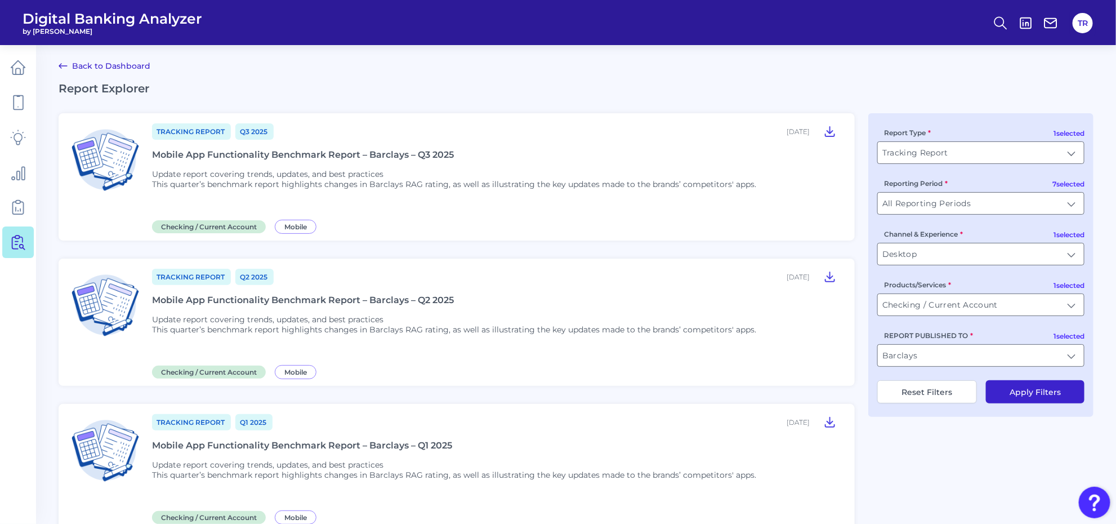
click at [1032, 395] on button "Apply Filters" at bounding box center [1035, 391] width 99 height 23
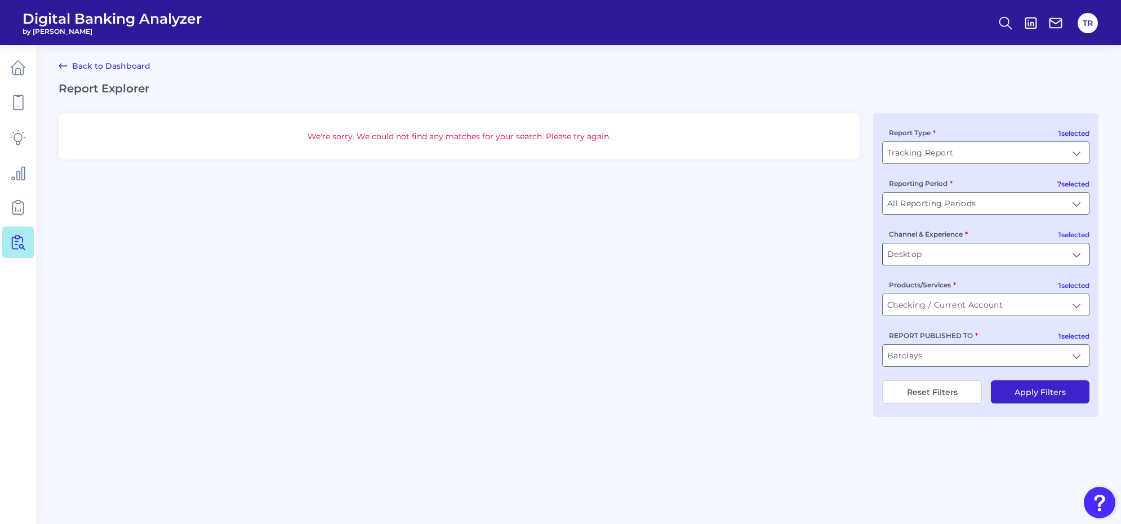
click at [960, 257] on input "Desktop" at bounding box center [986, 253] width 206 height 21
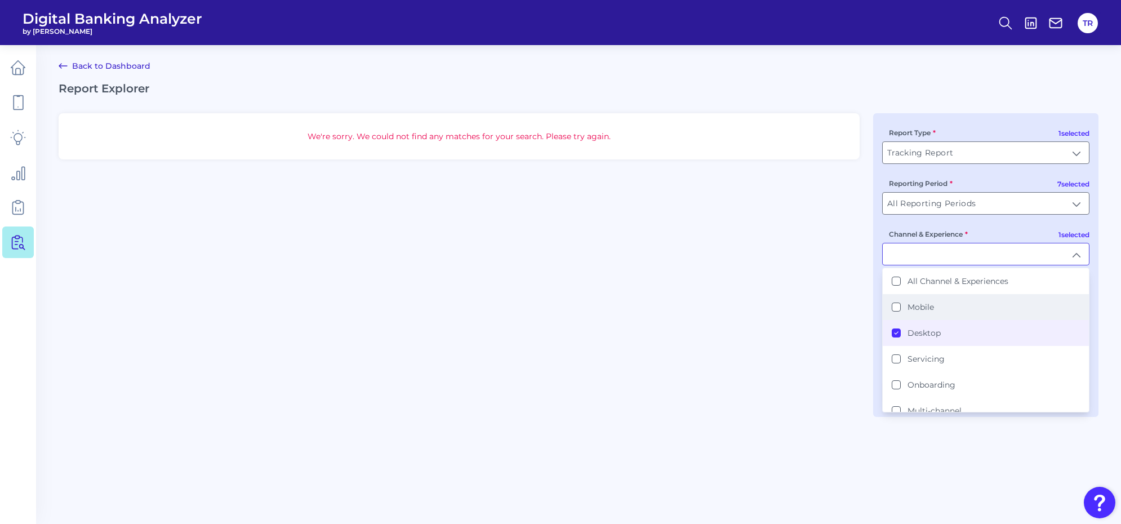
click at [910, 311] on label "Mobile" at bounding box center [920, 307] width 26 height 10
type input "Mobile, Desktop"
click at [967, 479] on main "Back to Dashboard Report Explorer We're sorry. We could not find any matches fo…" at bounding box center [560, 262] width 1121 height 524
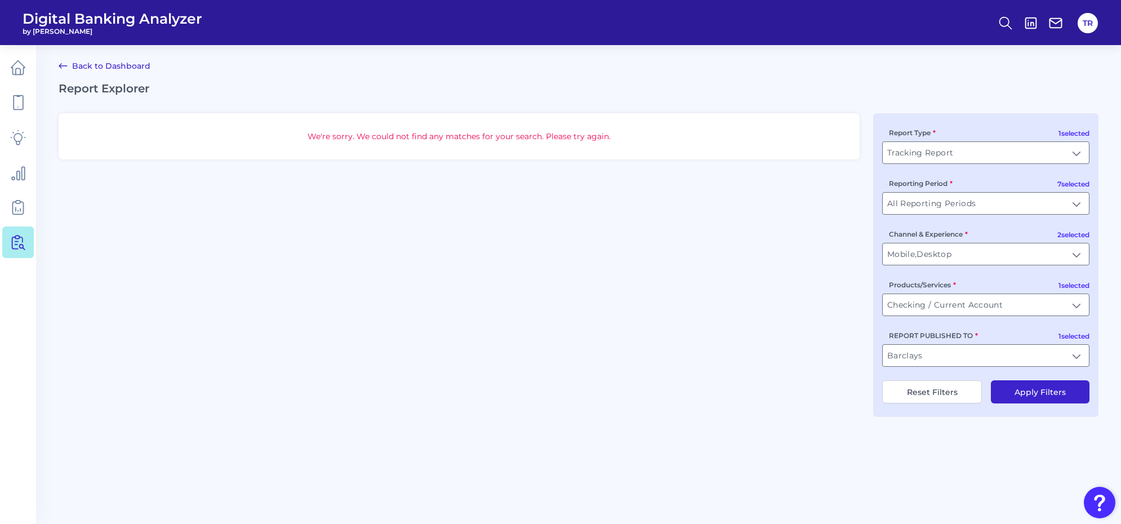
click at [1015, 390] on button "Apply Filters" at bounding box center [1040, 391] width 99 height 23
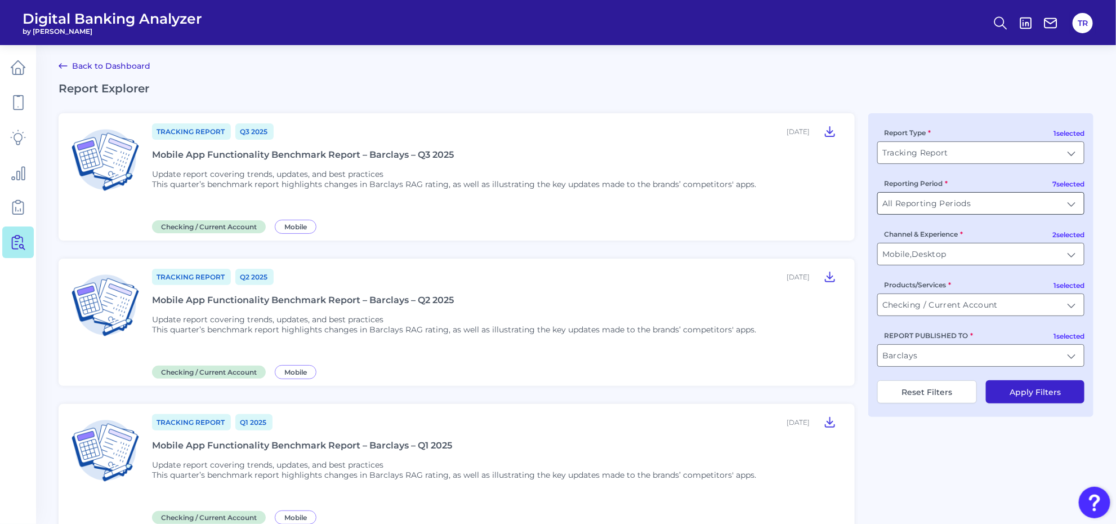
click at [935, 208] on input "All Reporting Periods" at bounding box center [981, 203] width 206 height 21
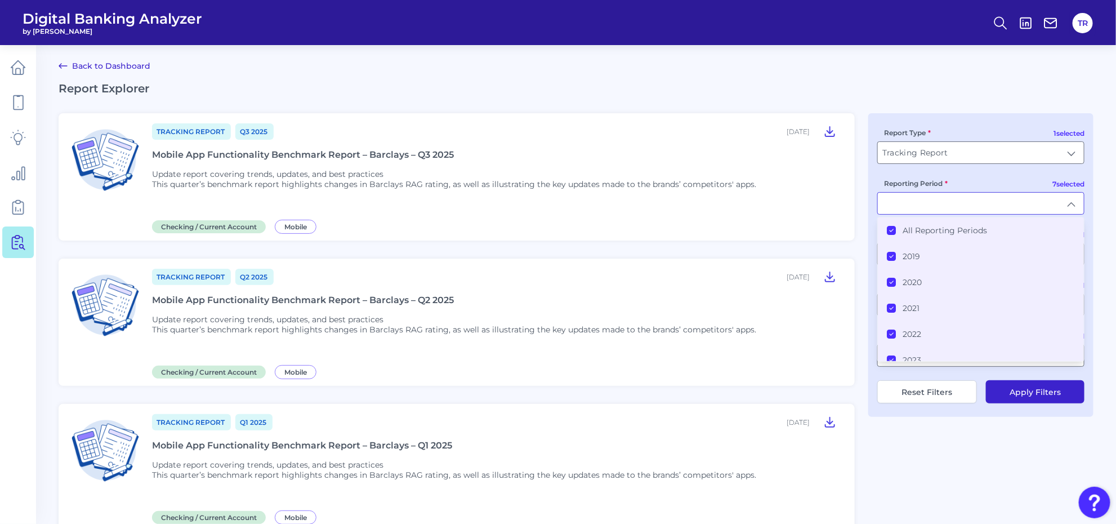
click at [921, 235] on label "All Reporting Periods" at bounding box center [945, 230] width 84 height 10
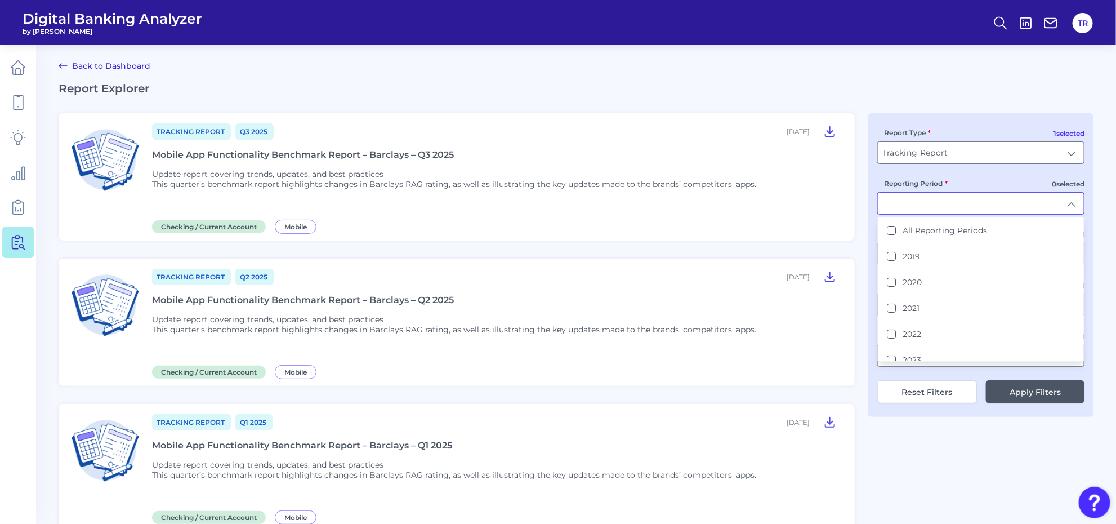
click at [924, 471] on div "Tracking Report Q3 2025 October 01, 2025 Mobile App Functionality Benchmark Rep…" at bounding box center [576, 448] width 1035 height 671
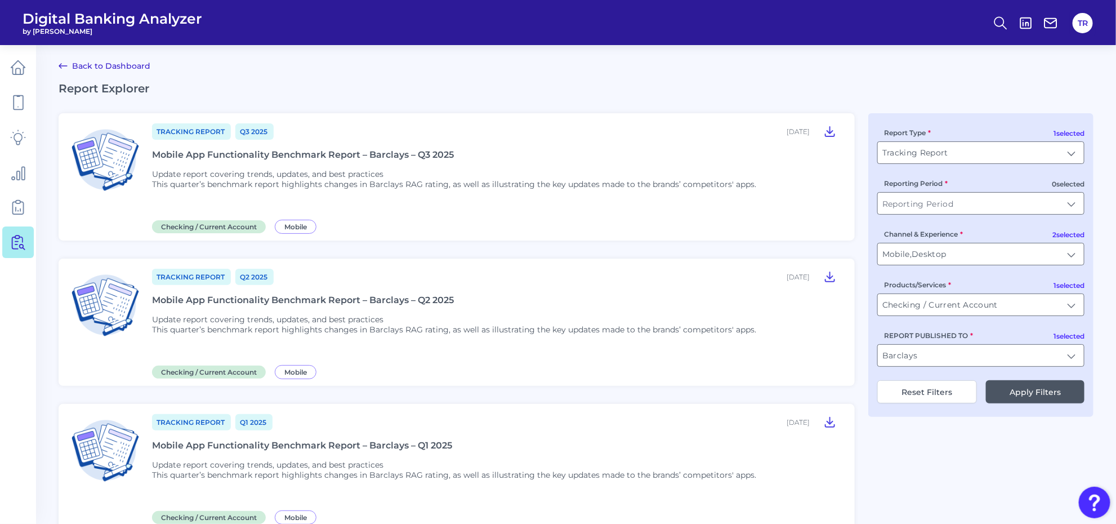
click at [925, 270] on div "1 selected Report Type Tracking Report Tracking Report 0 selected Reporting Per…" at bounding box center [981, 265] width 225 height 304
click at [925, 261] on input "Mobile, Desktop" at bounding box center [981, 253] width 206 height 21
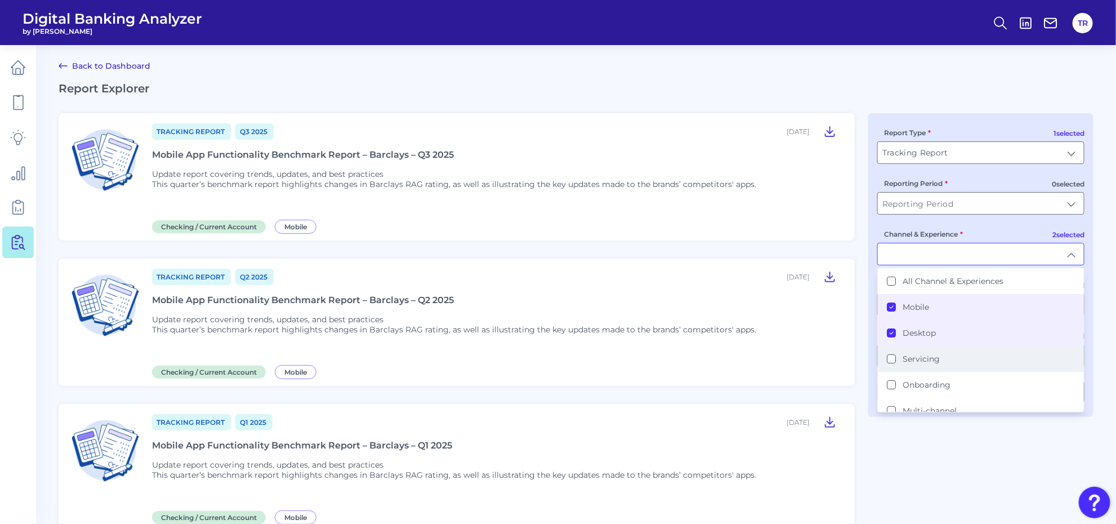
click at [924, 358] on label "Servicing" at bounding box center [921, 359] width 37 height 10
type input "Mobile, Desktop, Servicing"
click at [955, 458] on div "Tracking Report Q3 2025 October 01, 2025 Mobile App Functionality Benchmark Rep…" at bounding box center [576, 448] width 1035 height 671
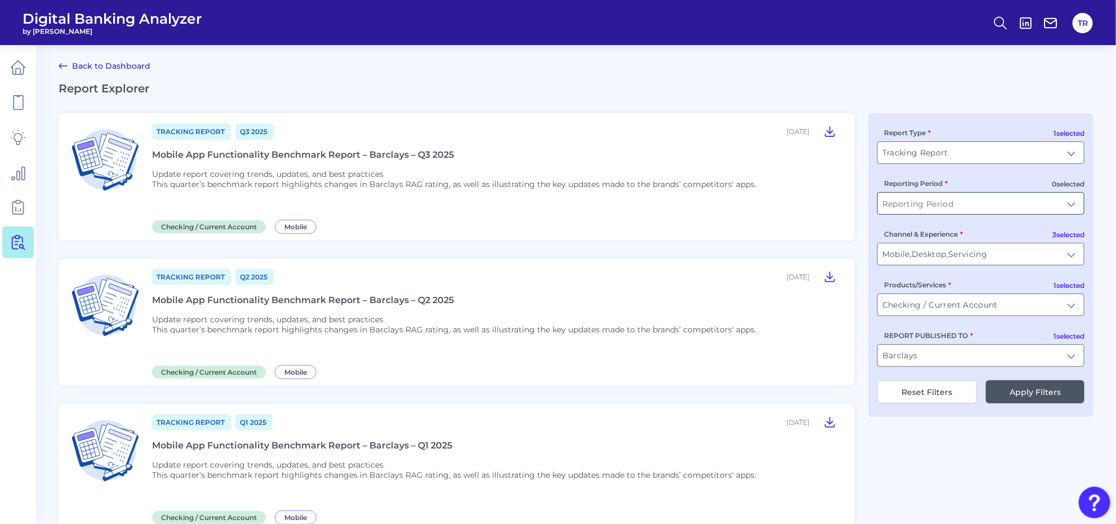
click at [935, 206] on input "Reporting Period" at bounding box center [981, 203] width 206 height 21
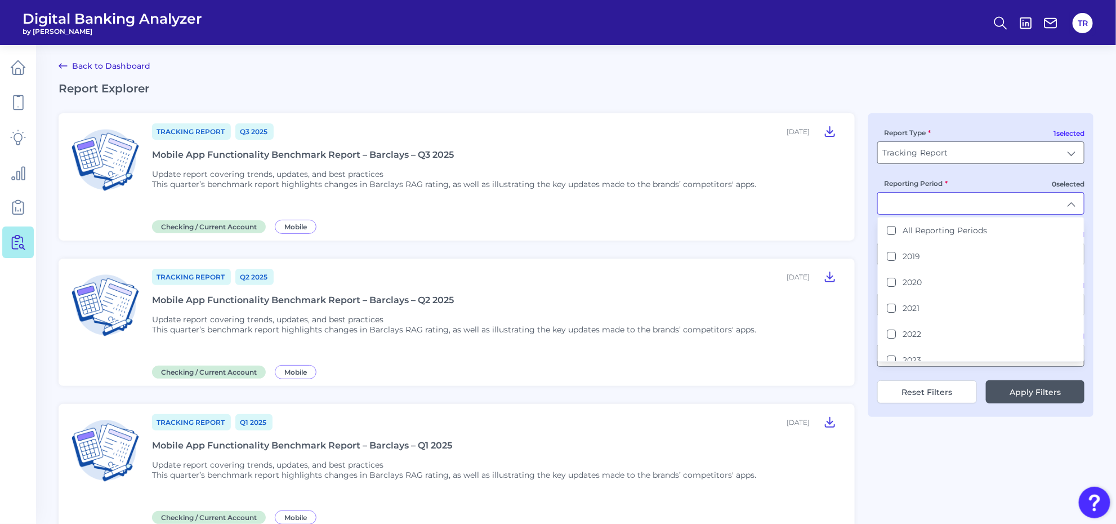
scroll to position [61, 0]
click at [921, 348] on label "2025" at bounding box center [912, 351] width 19 height 10
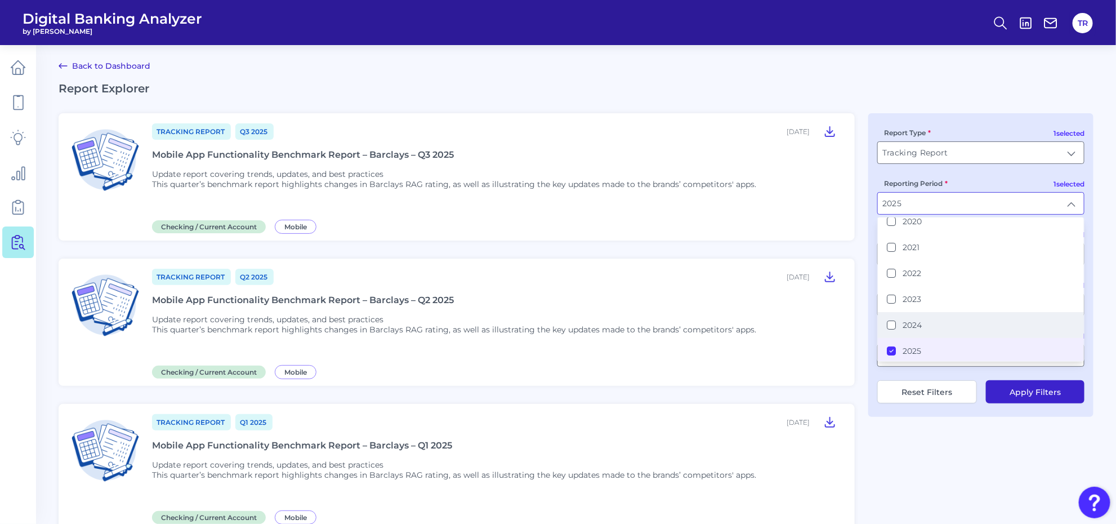
click at [905, 325] on label "2024" at bounding box center [912, 325] width 19 height 10
type input "2024, 2025"
click at [1031, 395] on button "Apply Filters" at bounding box center [1035, 391] width 99 height 23
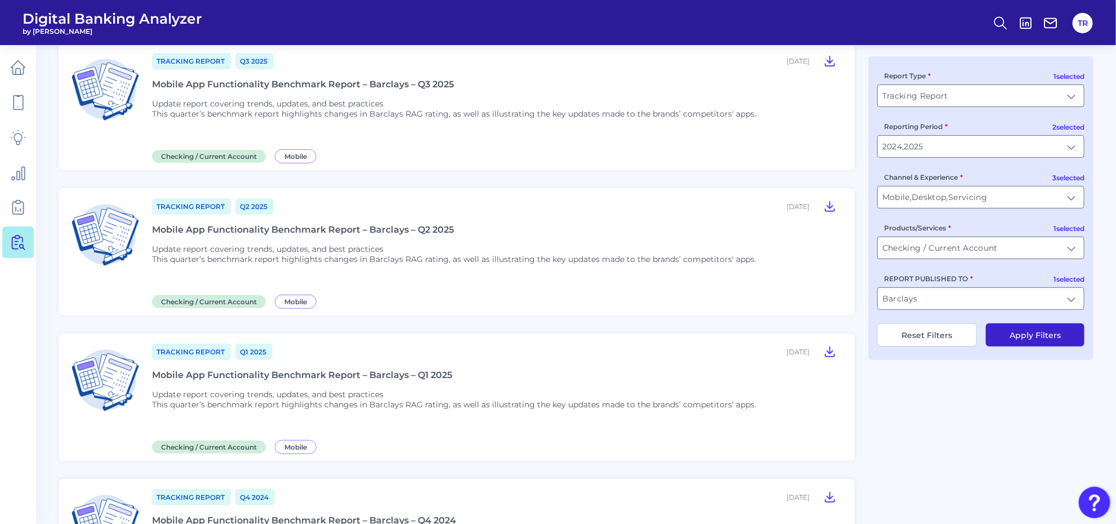
scroll to position [274, 0]
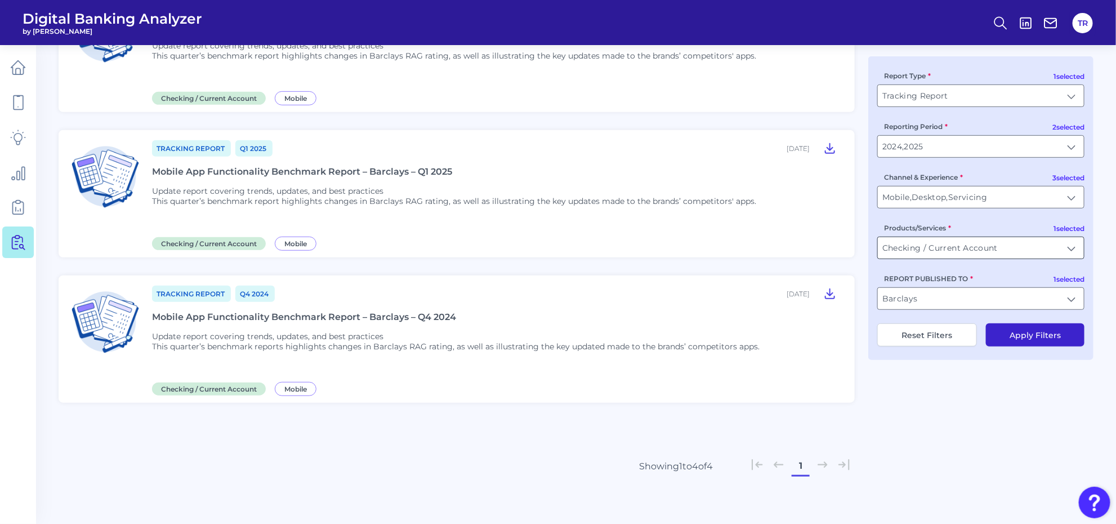
click at [952, 252] on input "Checking / Current Account" at bounding box center [981, 247] width 206 height 21
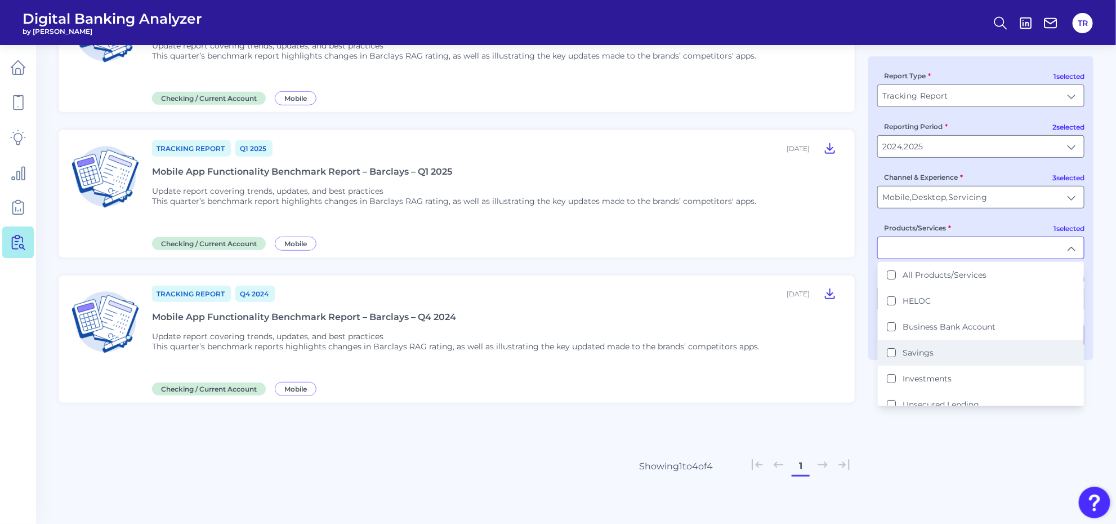
click at [925, 356] on label "Savings" at bounding box center [918, 353] width 31 height 10
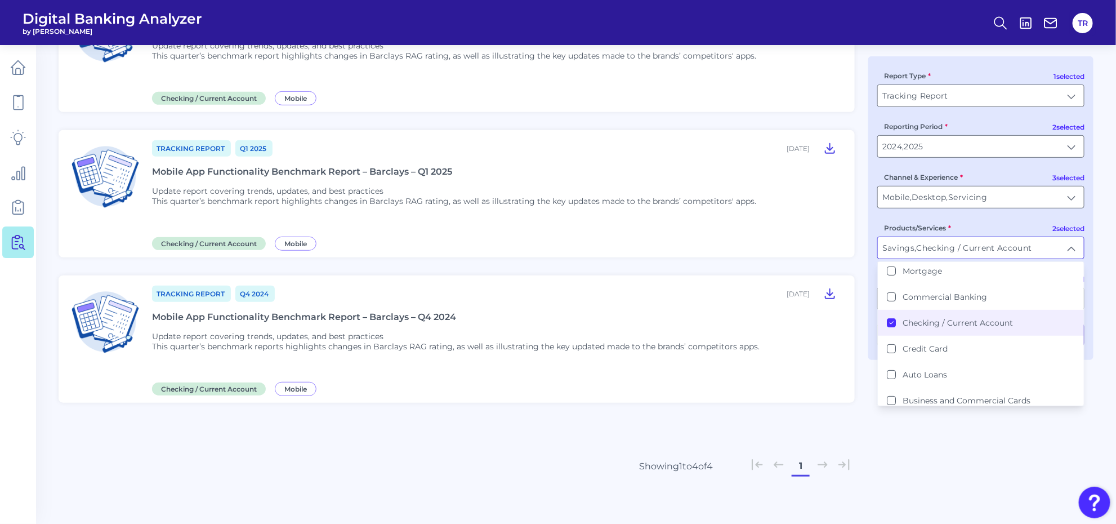
click at [933, 318] on label "Checking / Current Account" at bounding box center [958, 323] width 110 height 10
type input "Savings"
click at [970, 447] on div "Tracking Report Q3 2025 October 01, 2025 Mobile App Functionality Benchmark Rep…" at bounding box center [576, 174] width 1035 height 671
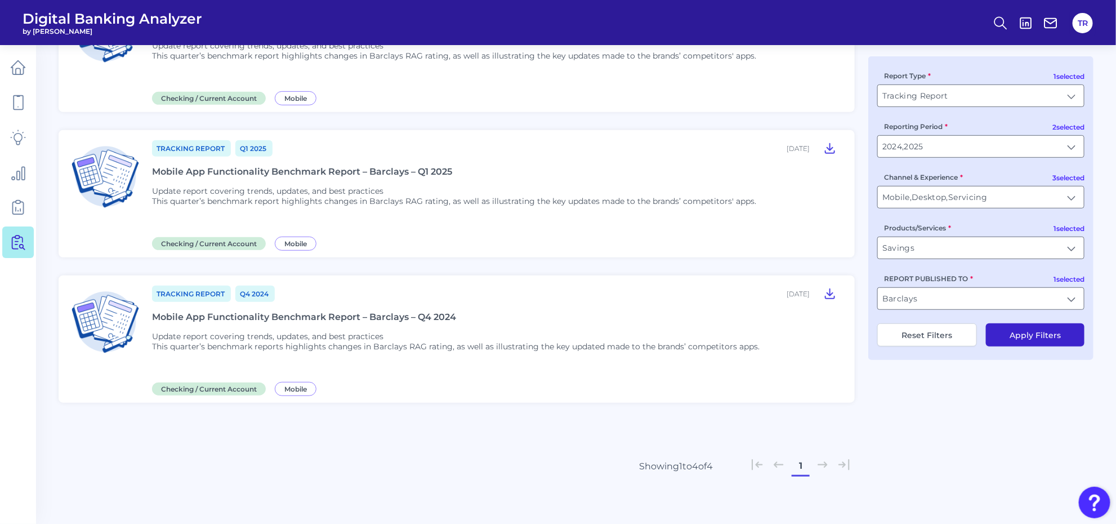
click at [1017, 346] on button "Apply Filters" at bounding box center [1035, 334] width 99 height 23
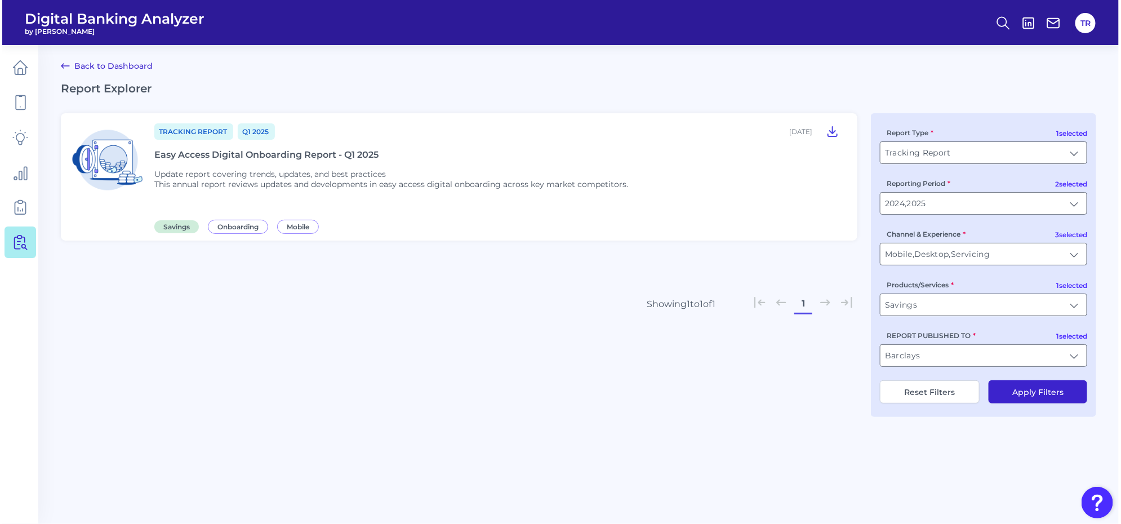
scroll to position [0, 0]
click at [972, 309] on input "Savings" at bounding box center [986, 304] width 206 height 21
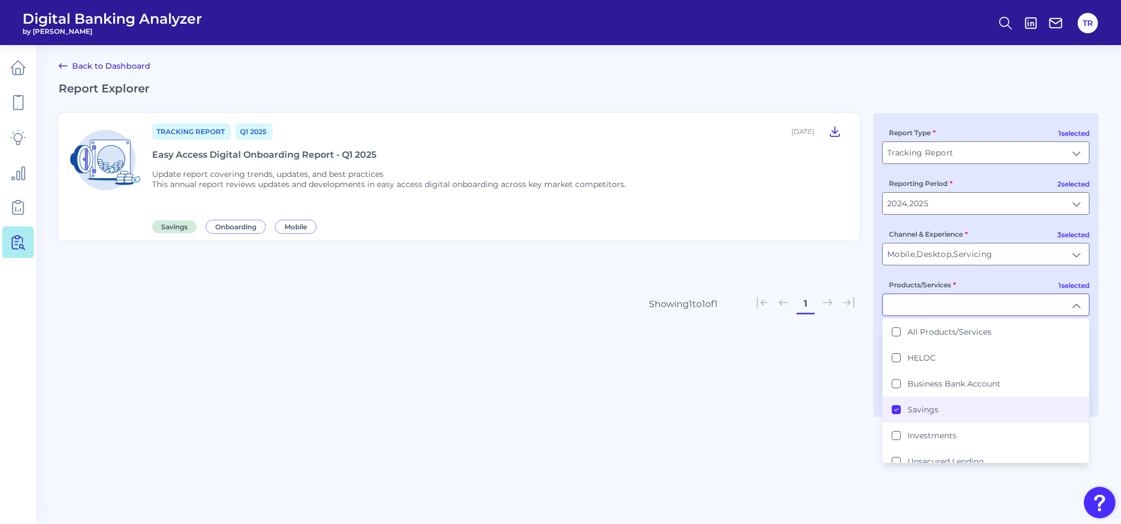
click at [919, 407] on label "Savings" at bounding box center [922, 409] width 31 height 10
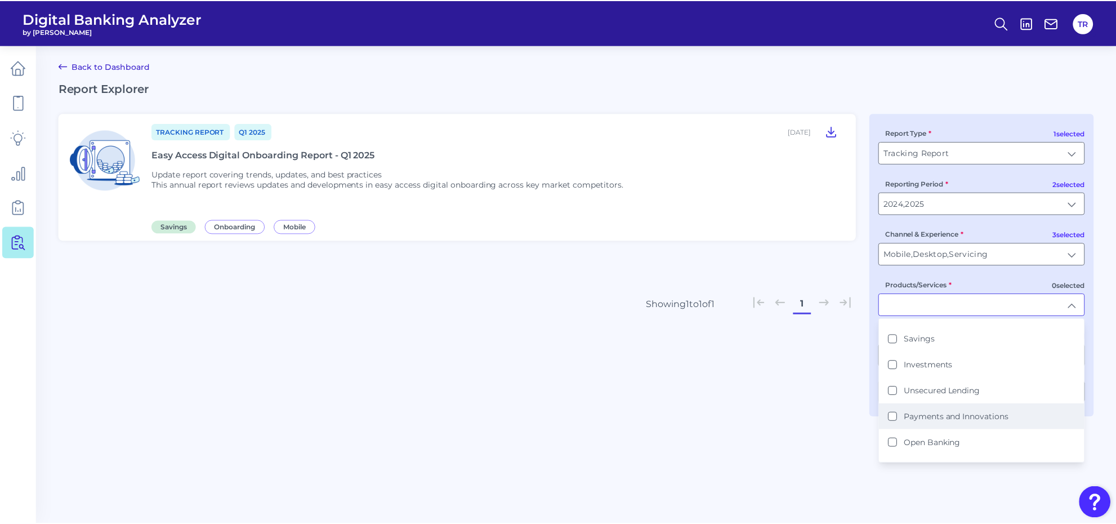
scroll to position [141, 0]
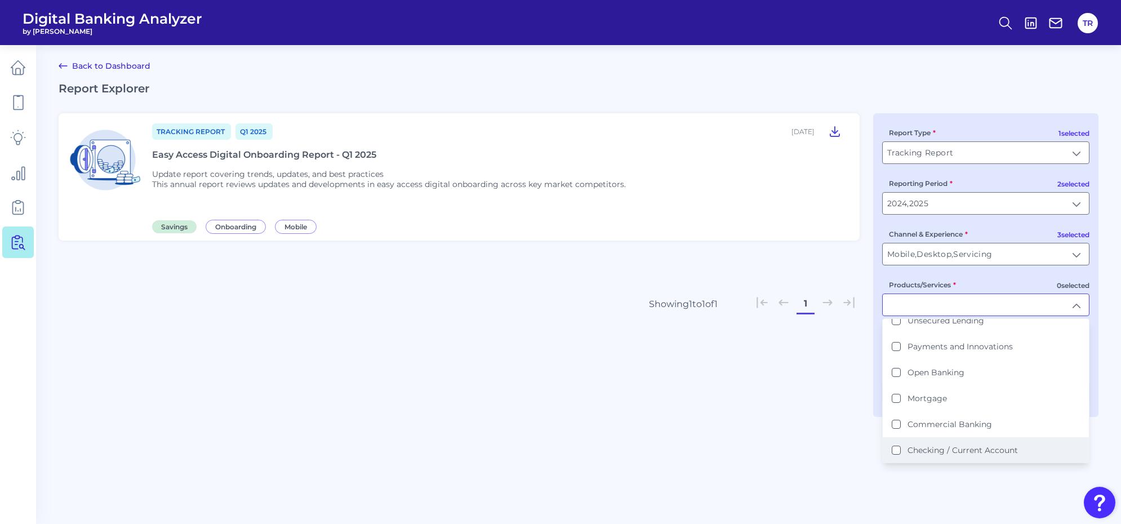
click at [968, 451] on label "Checking / Current Account" at bounding box center [962, 450] width 110 height 10
type input "Checking / Current Account"
click at [936, 505] on main "Back to Dashboard Report Explorer Tracking Report Q1 2025 May 21, 2025 Easy Acc…" at bounding box center [560, 262] width 1121 height 524
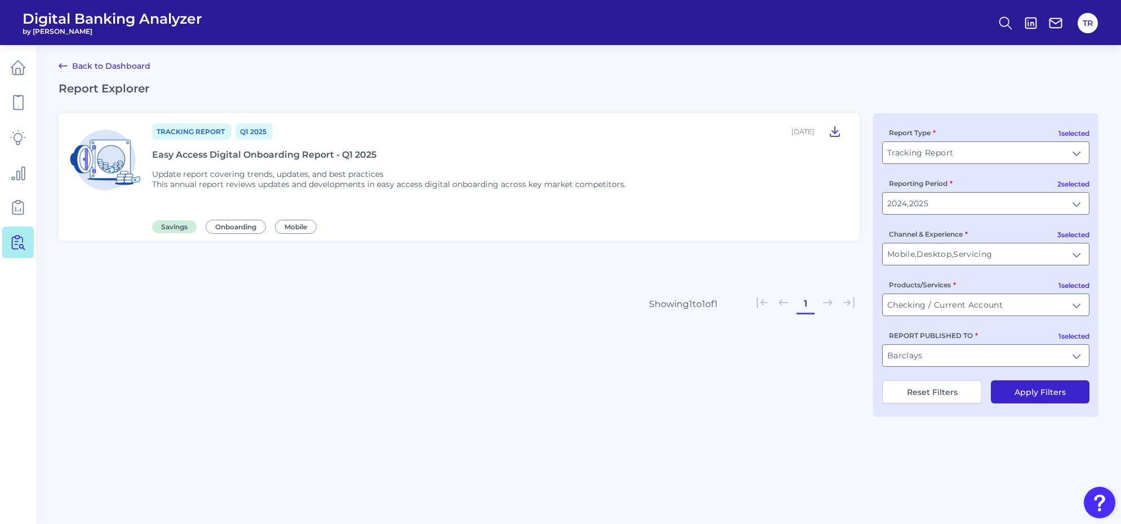
click at [1006, 397] on button "Apply Filters" at bounding box center [1040, 391] width 99 height 23
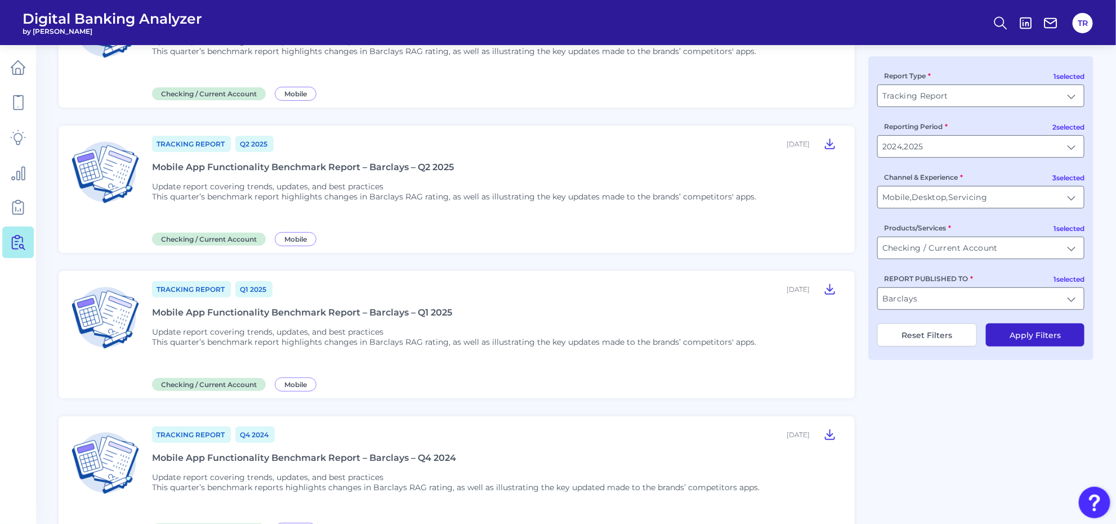
scroll to position [0, 0]
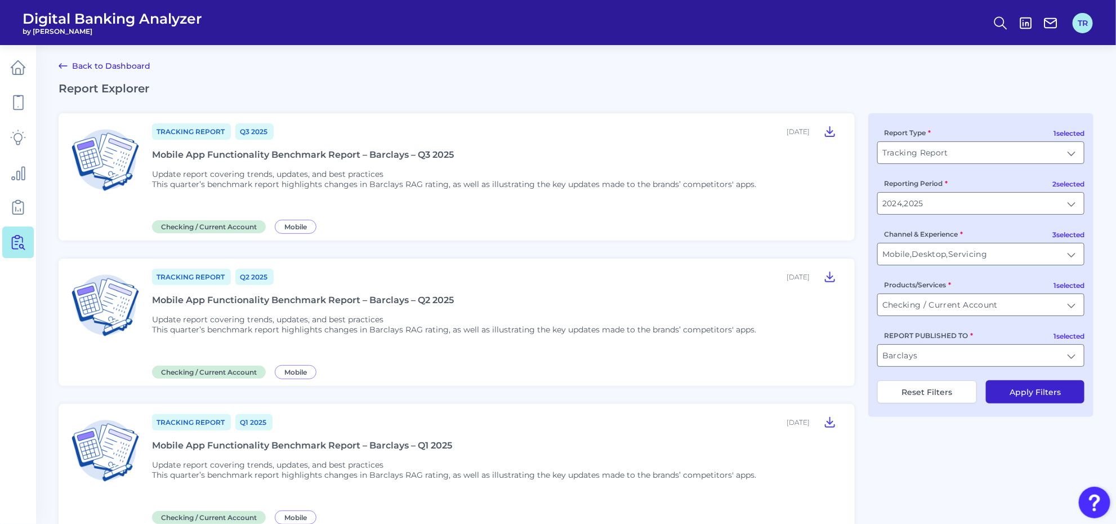
click at [1087, 24] on button "TR" at bounding box center [1083, 23] width 20 height 20
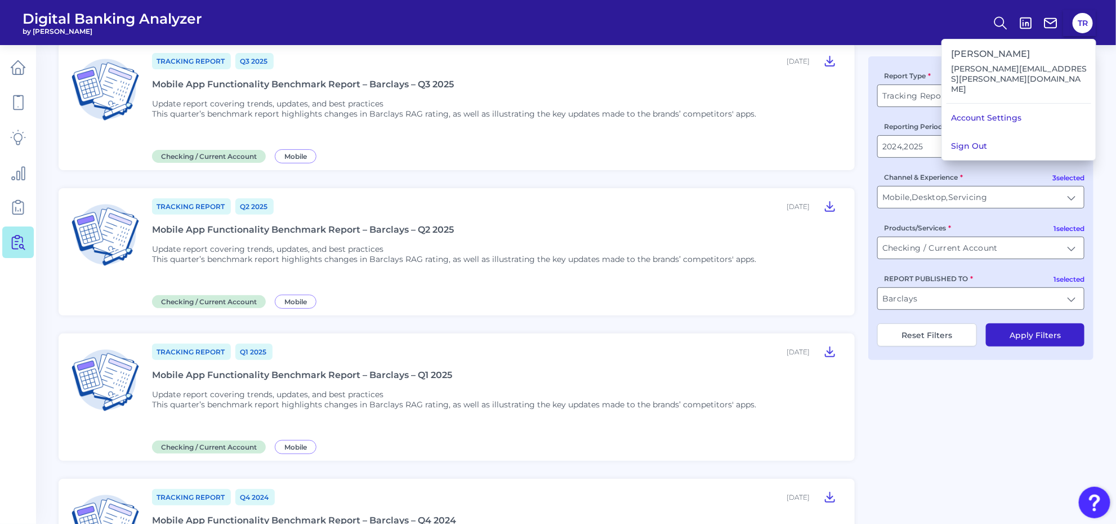
scroll to position [274, 0]
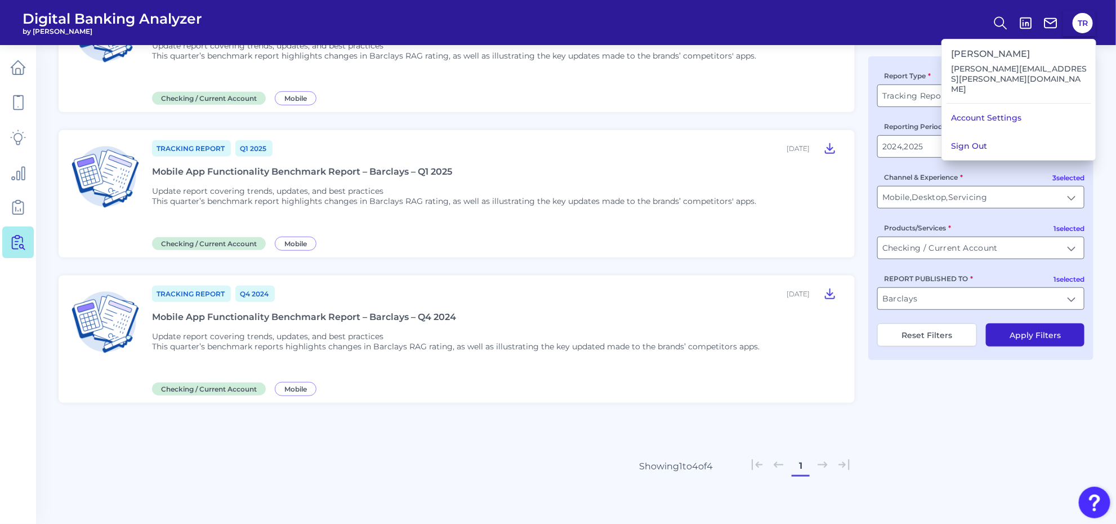
click at [927, 423] on div "Tracking Report Q3 2025 October 01, 2025 Mobile App Functionality Benchmark Rep…" at bounding box center [576, 174] width 1035 height 671
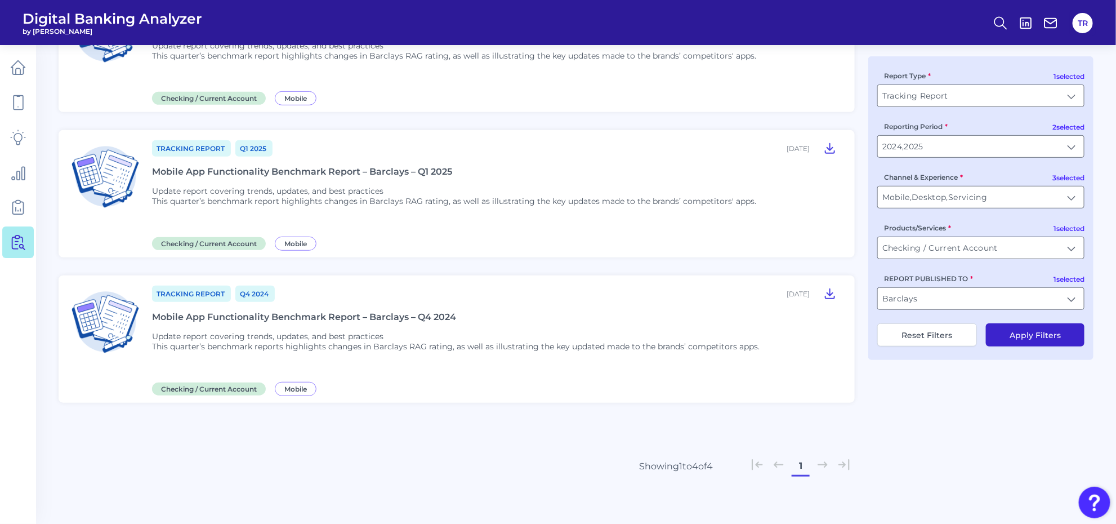
click at [941, 339] on button "Reset Filters" at bounding box center [928, 334] width 100 height 23
type input "All Report Types"
type input "All Reporting Periods"
type input "All Channel & Experiences"
type input "All Products/Services"
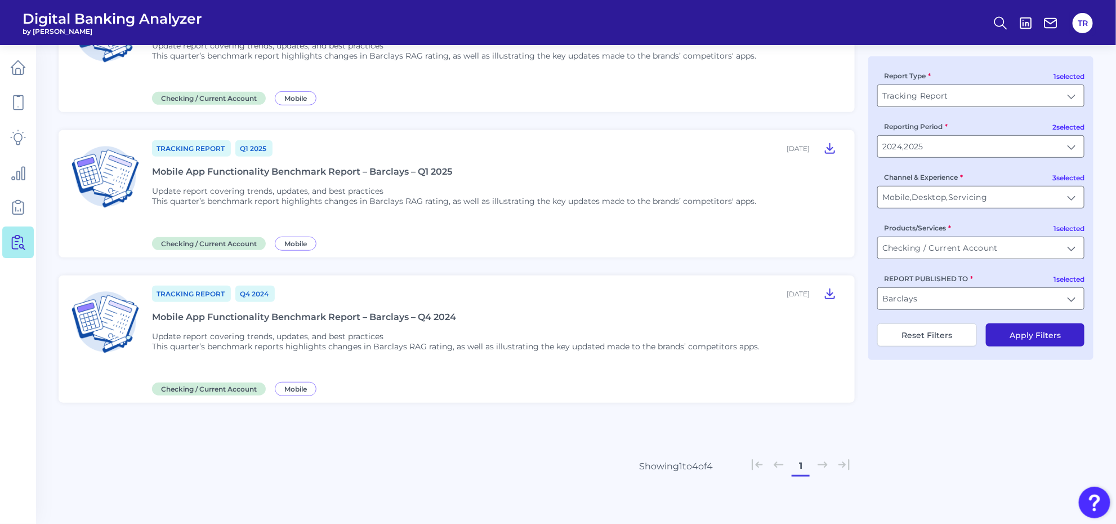
type input "All Users Groups"
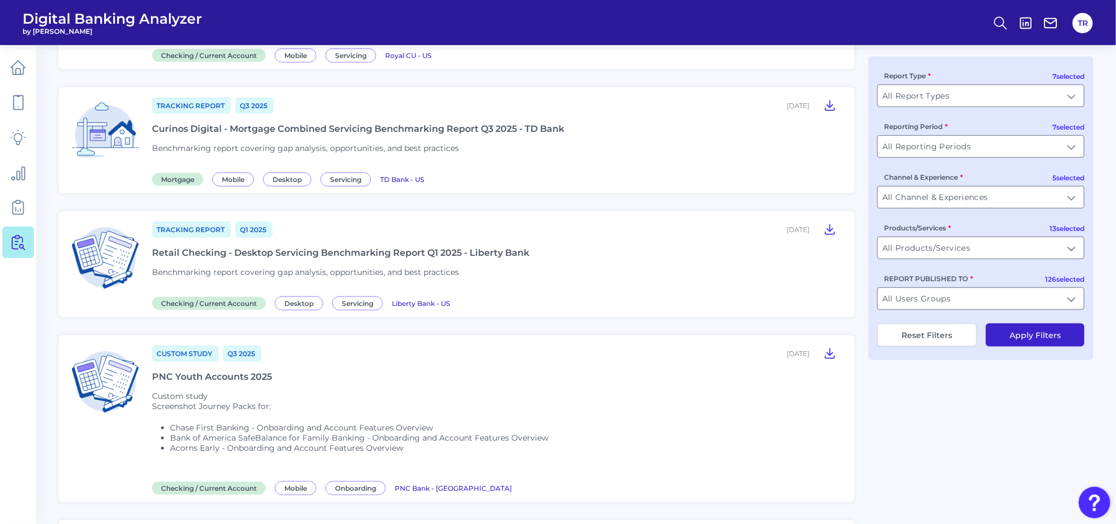
scroll to position [1298, 0]
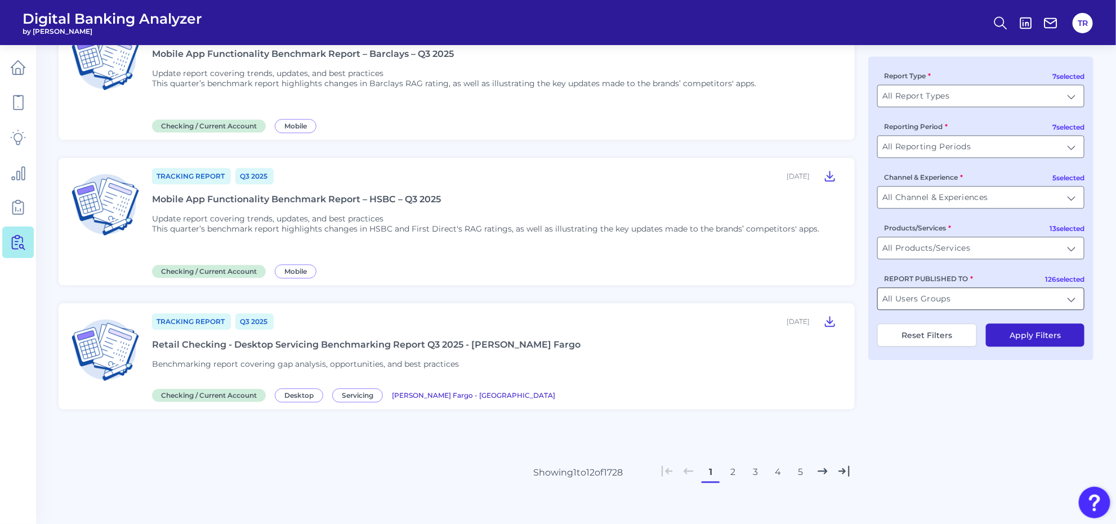
click at [924, 297] on input "All Users Groups" at bounding box center [981, 298] width 206 height 21
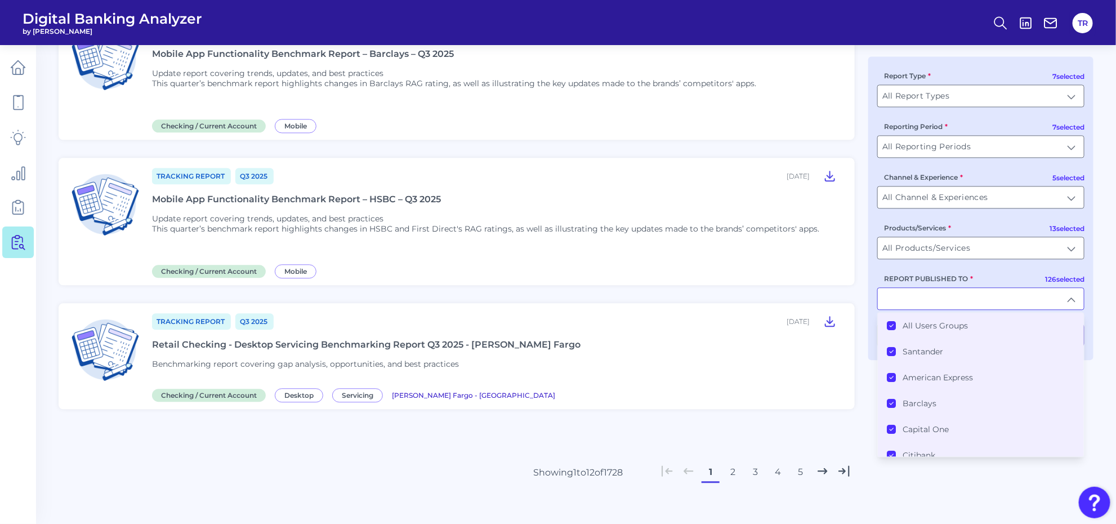
click at [915, 323] on label "All Users Groups" at bounding box center [935, 326] width 65 height 10
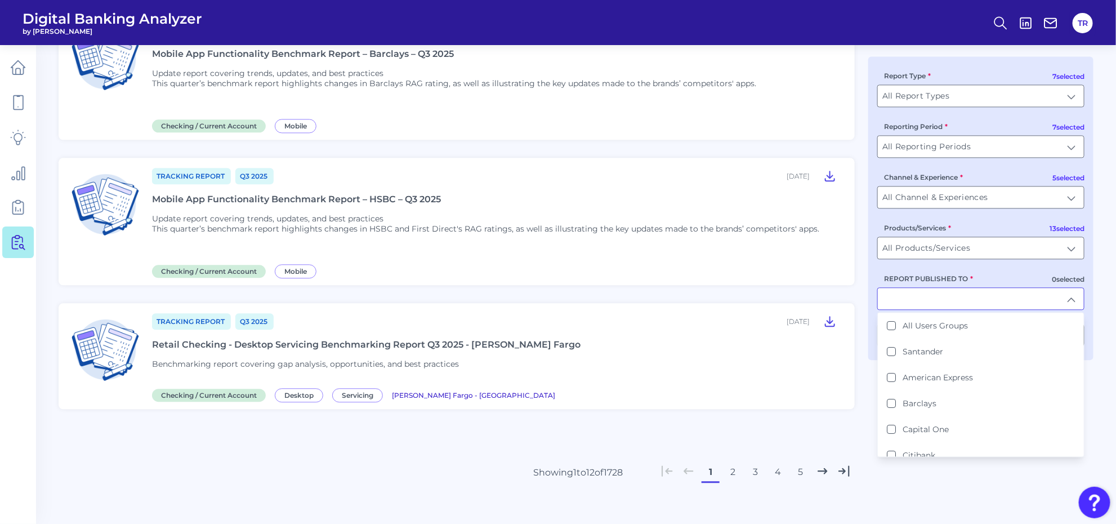
click at [914, 300] on input "REPORT PUBLISHED TO" at bounding box center [981, 298] width 206 height 21
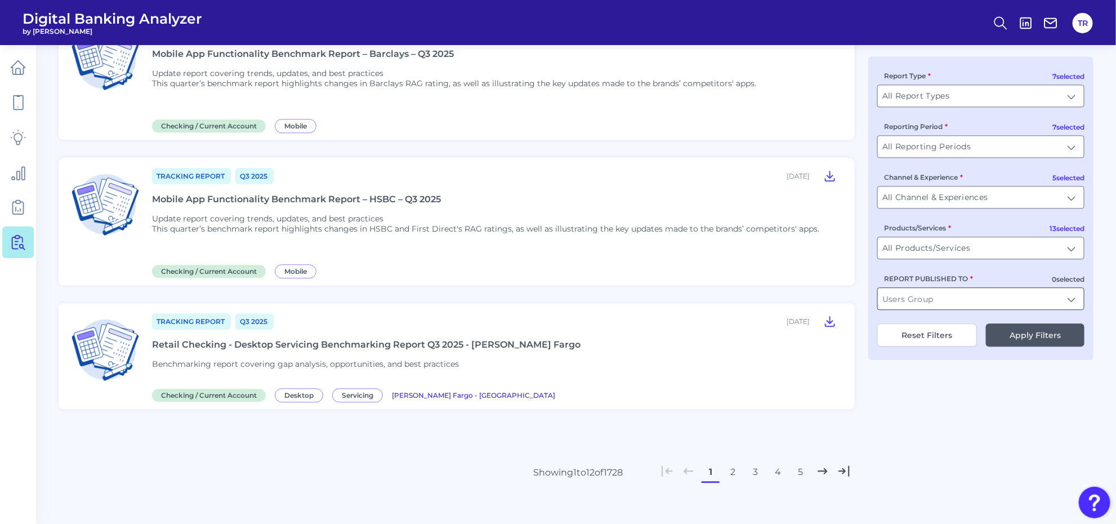
click at [914, 300] on input "REPORT PUBLISHED TO" at bounding box center [981, 298] width 206 height 21
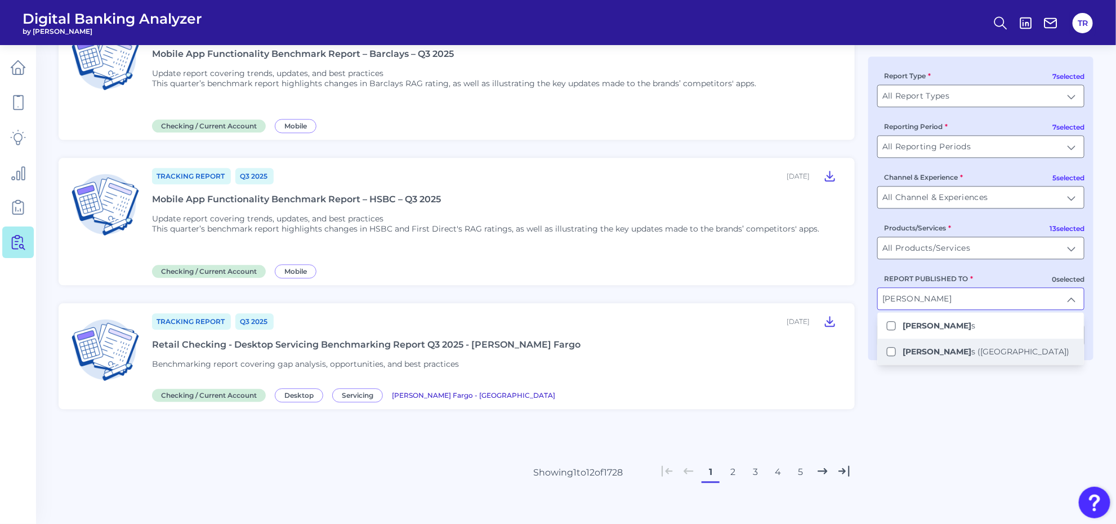
click at [931, 358] on li "Barclay s (US)" at bounding box center [981, 352] width 206 height 26
type input "Barclays (US)"
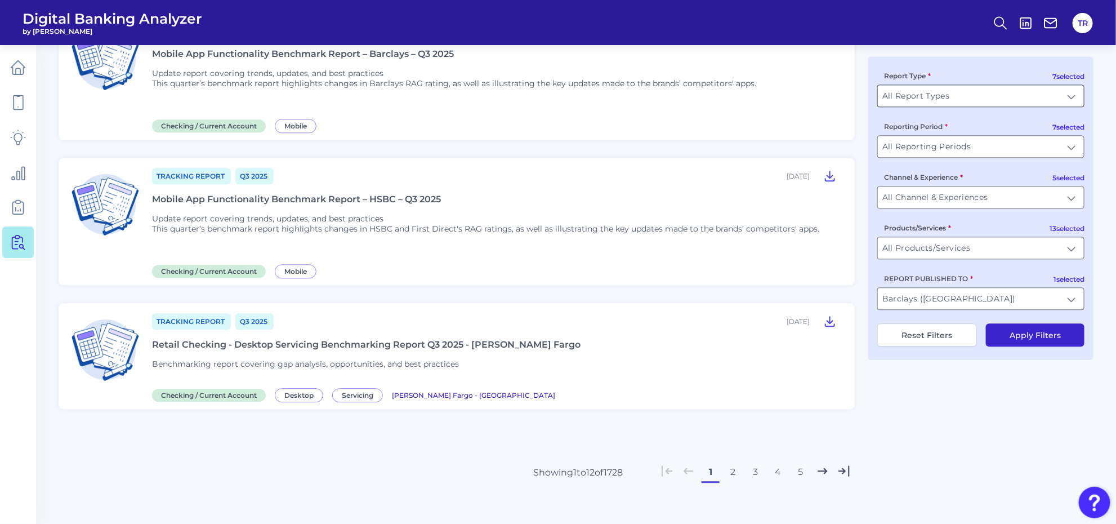
click at [927, 100] on input "All Report Types" at bounding box center [981, 95] width 206 height 21
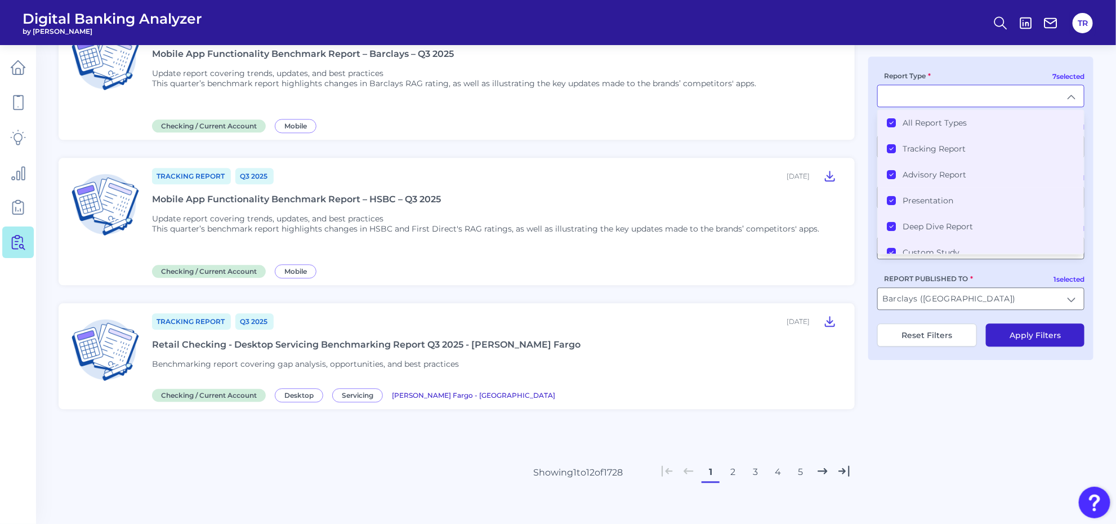
click at [922, 119] on label "All Report Types" at bounding box center [935, 123] width 64 height 10
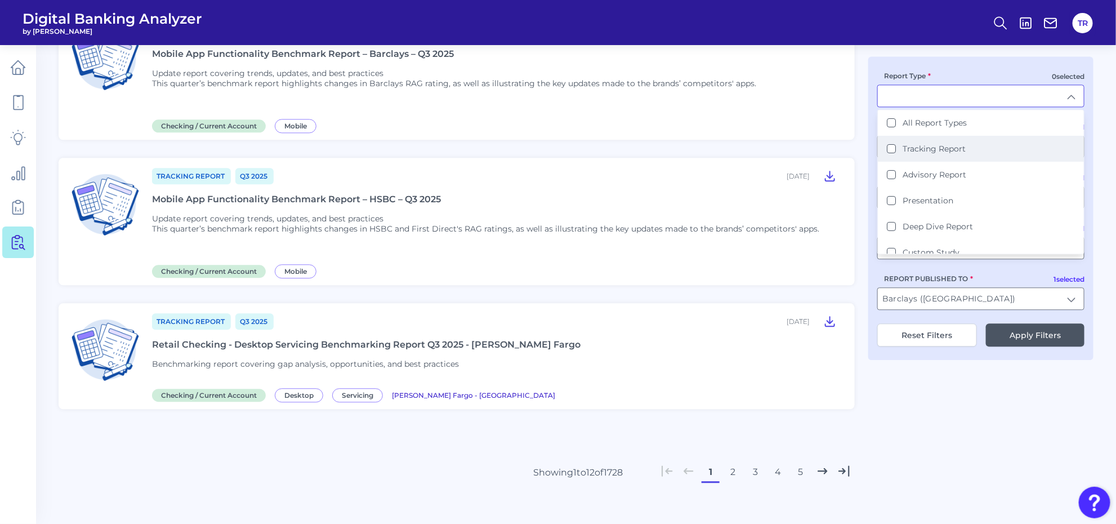
click at [922, 140] on li "Tracking Report" at bounding box center [981, 149] width 206 height 26
type input "Tracking Report"
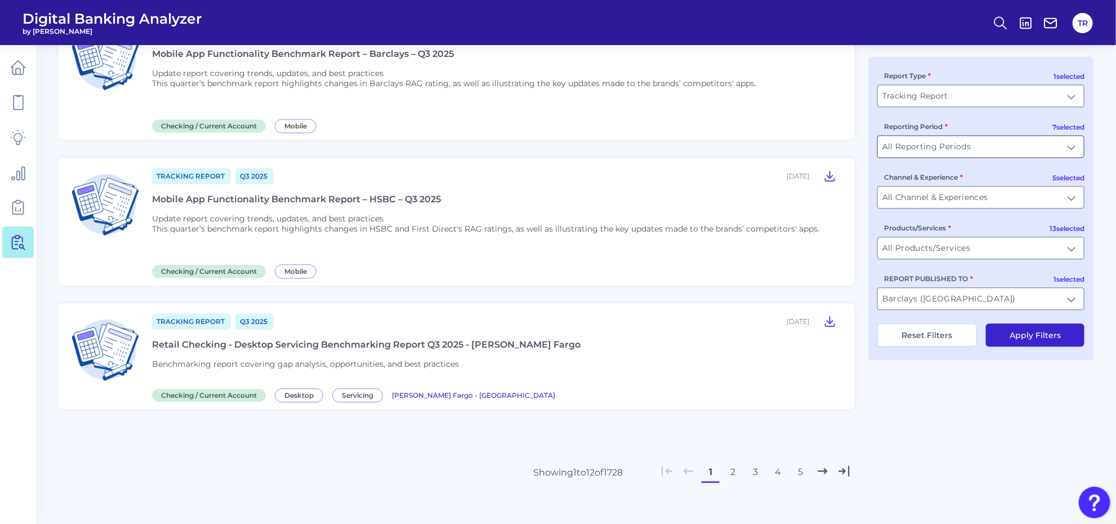
click at [919, 153] on input "All Reporting Periods" at bounding box center [981, 146] width 206 height 21
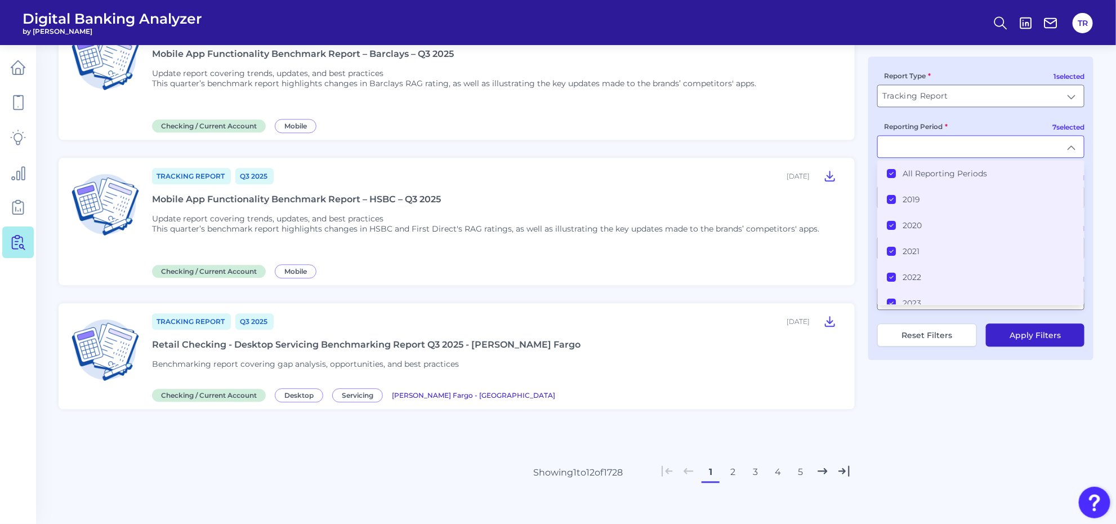
click at [912, 167] on li "All Reporting Periods" at bounding box center [981, 174] width 206 height 26
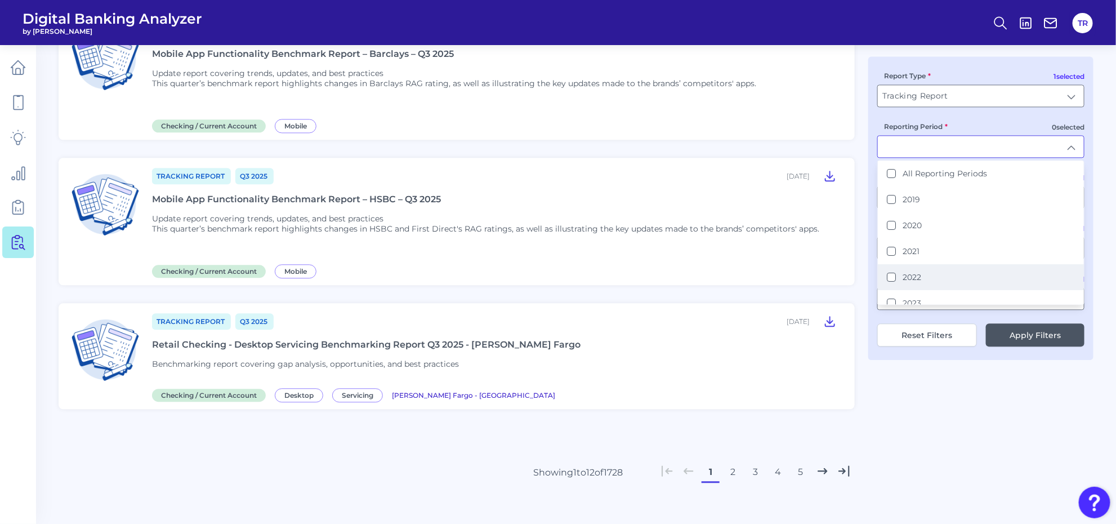
scroll to position [61, 0]
click at [919, 293] on label "2025" at bounding box center [912, 294] width 19 height 10
type input "2025"
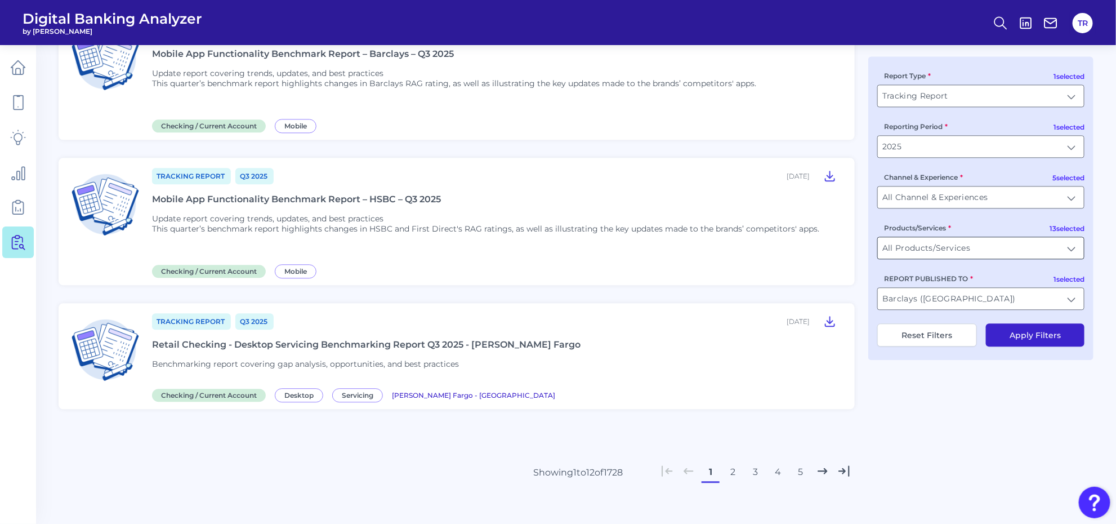
click at [936, 248] on input "All Products/Services" at bounding box center [981, 247] width 206 height 21
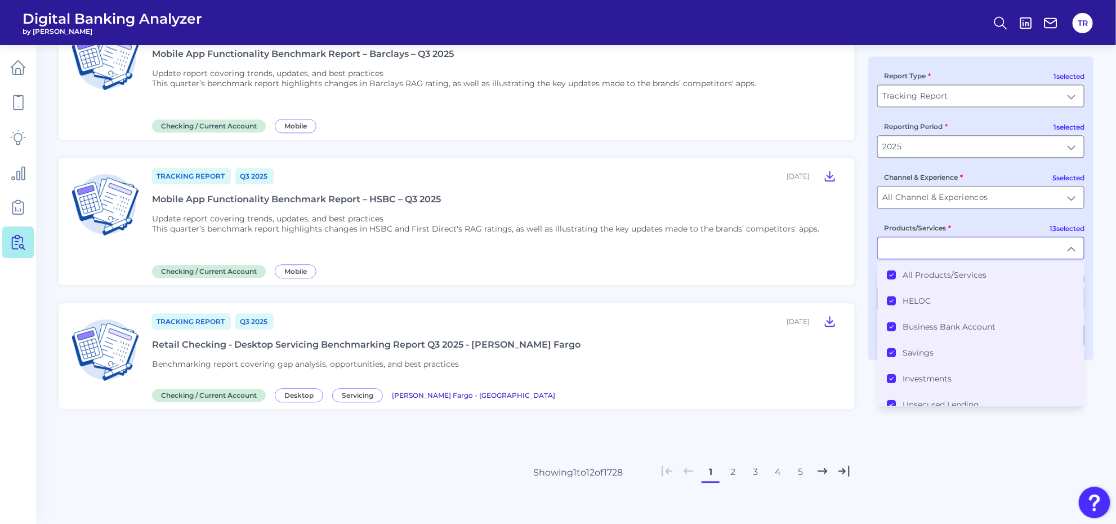
click at [917, 282] on li "All Products/Services" at bounding box center [981, 275] width 206 height 26
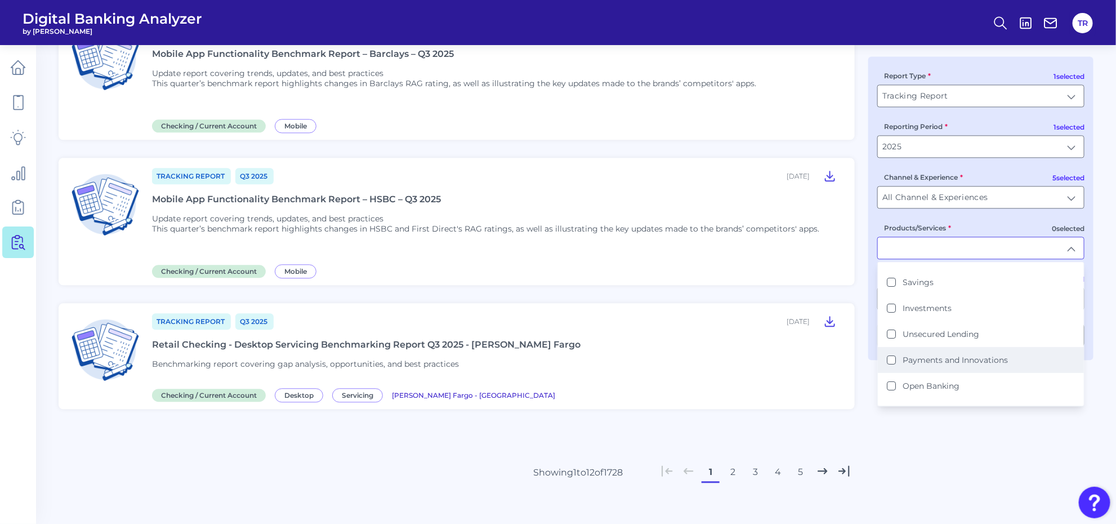
scroll to position [141, 0]
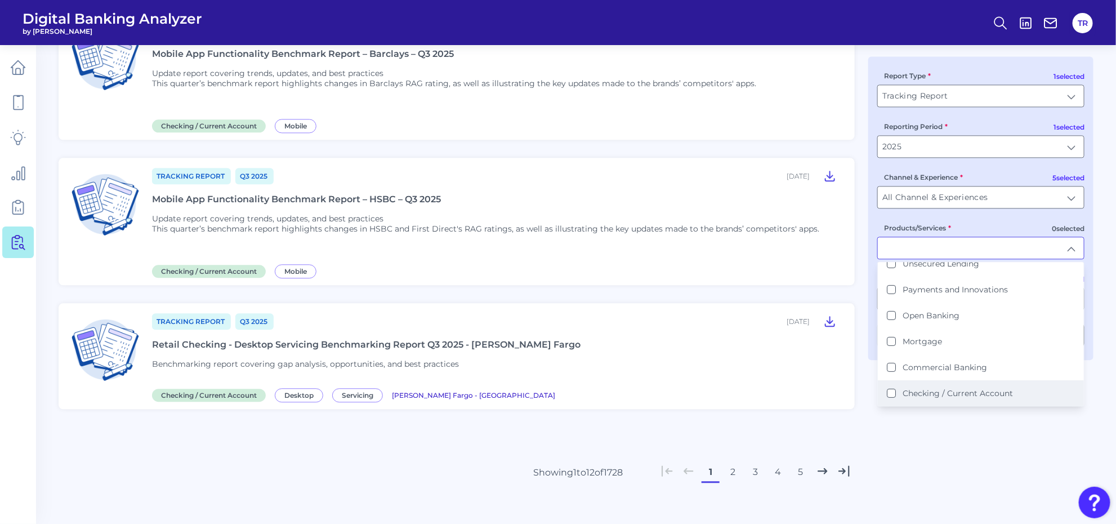
click at [939, 385] on li "Checking / Current Account" at bounding box center [981, 393] width 206 height 26
type input "Checking / Current Account"
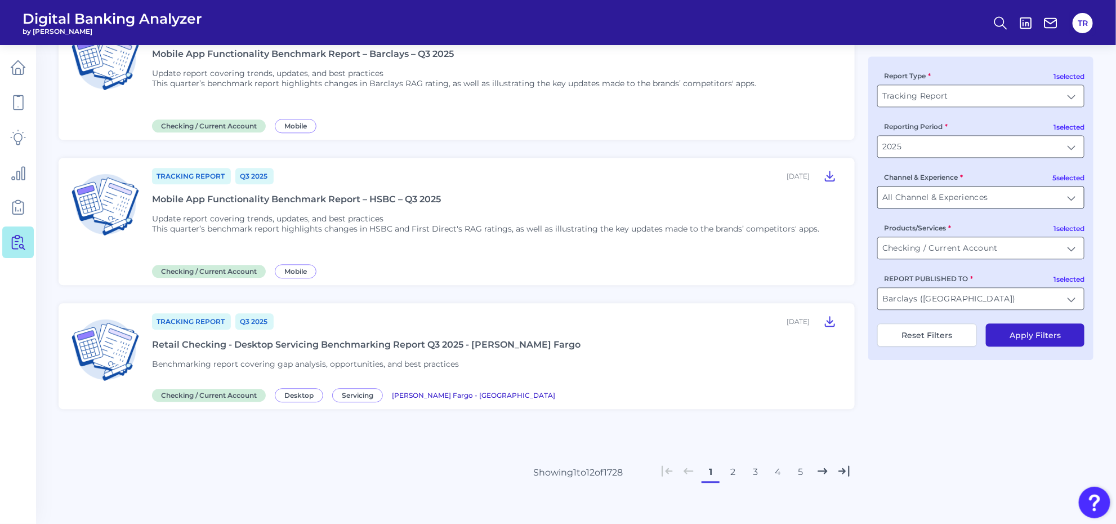
click at [967, 195] on input "All Channel & Experiences" at bounding box center [981, 196] width 206 height 21
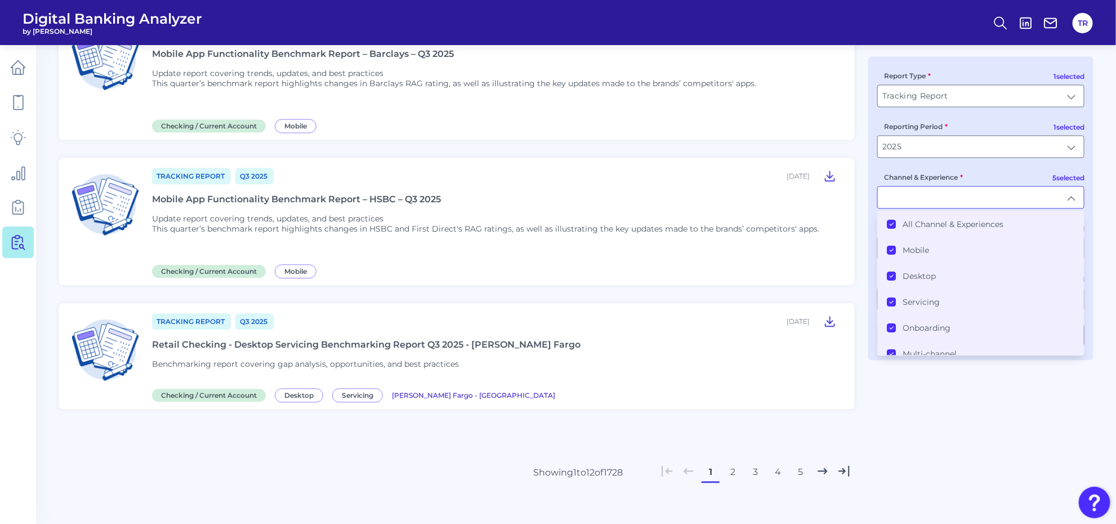
click at [919, 229] on label "All Channel & Experiences" at bounding box center [953, 224] width 101 height 10
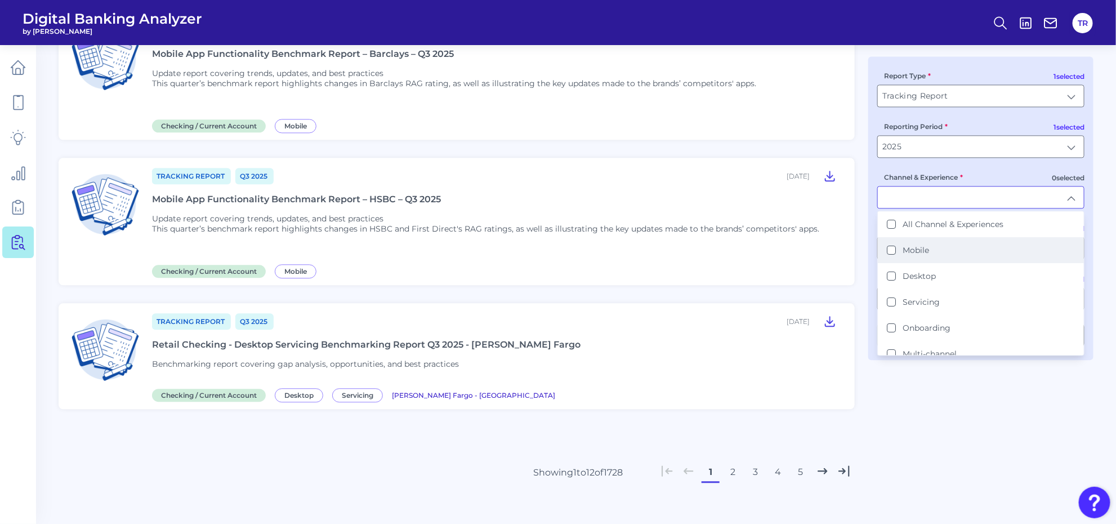
click at [910, 252] on label "Mobile" at bounding box center [916, 250] width 26 height 10
click at [911, 274] on label "Desktop" at bounding box center [919, 276] width 33 height 10
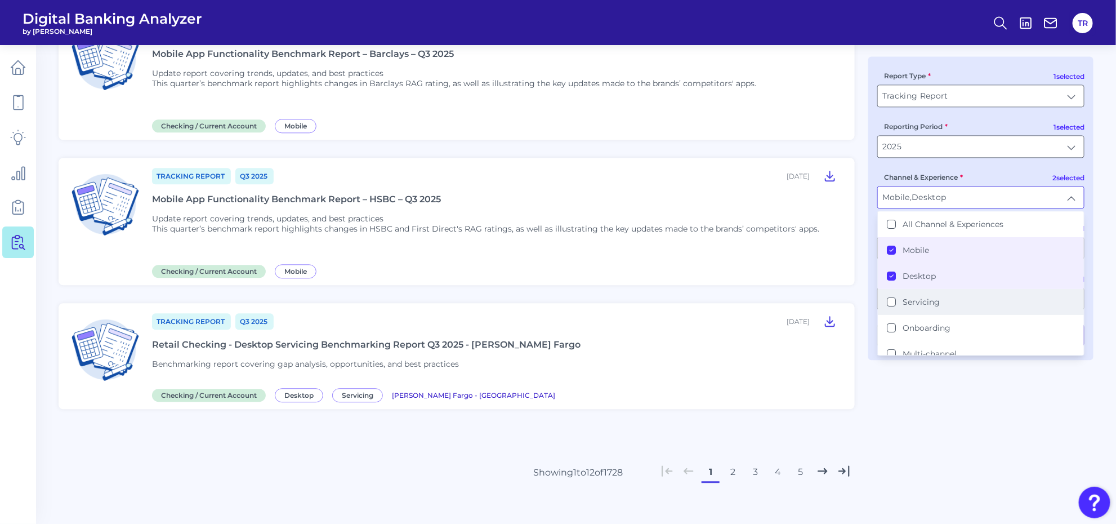
click at [923, 300] on label "Servicing" at bounding box center [921, 302] width 37 height 10
type input "Mobile, Desktop, Servicing"
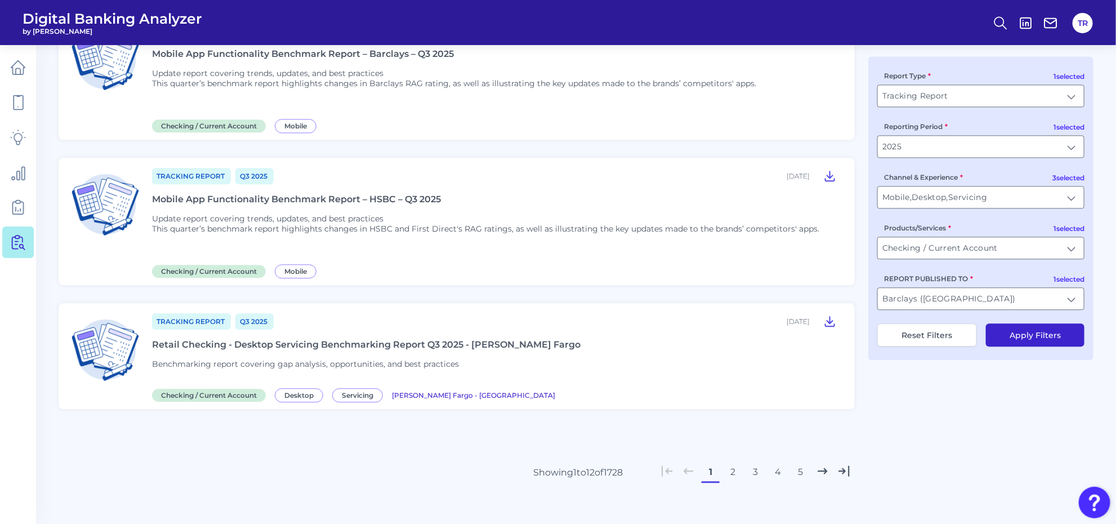
click at [1015, 331] on button "Apply Filters" at bounding box center [1035, 334] width 99 height 23
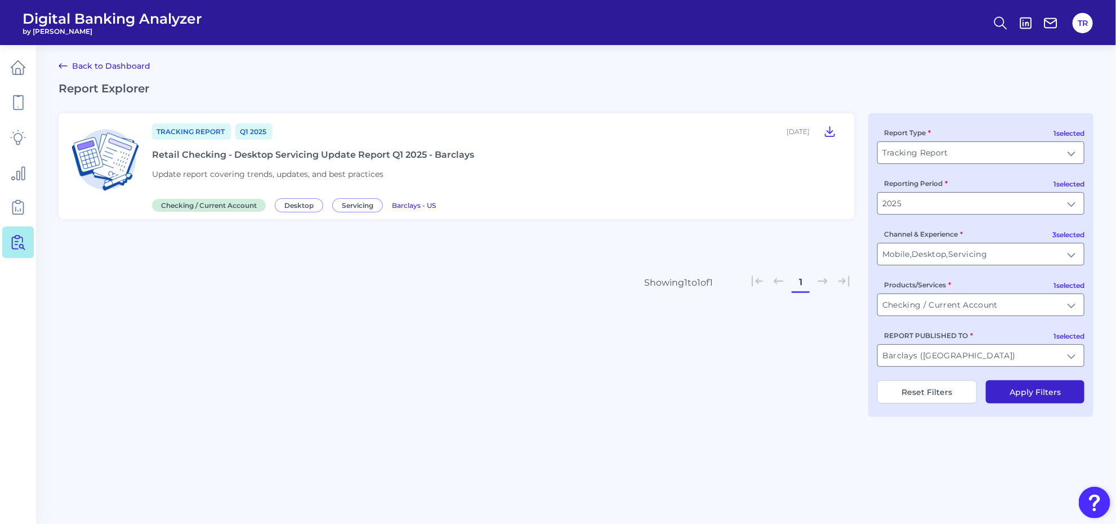
scroll to position [0, 0]
click at [1094, 26] on button "TR" at bounding box center [1088, 23] width 20 height 20
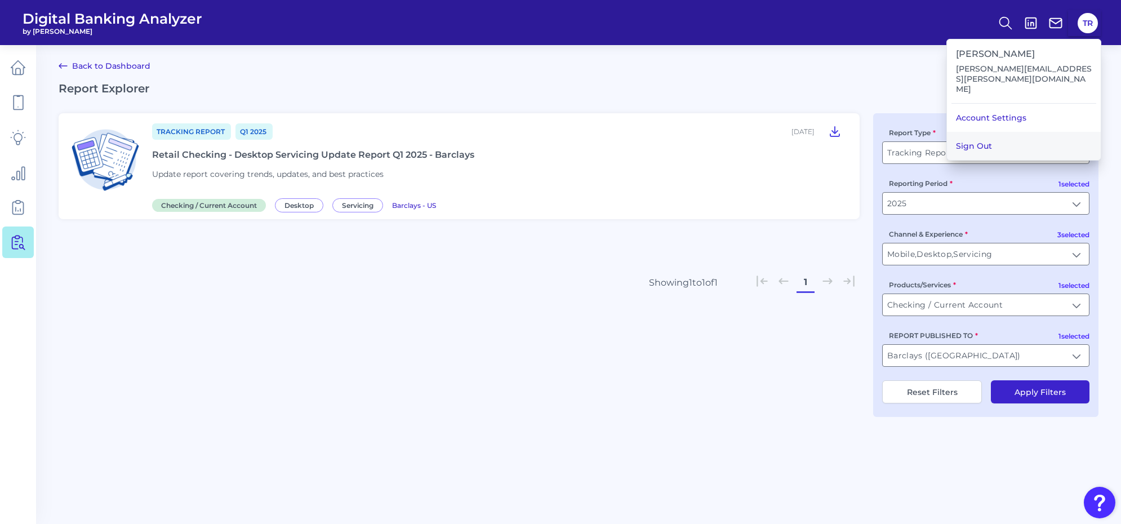
click at [1004, 132] on button "Sign Out" at bounding box center [1024, 146] width 154 height 28
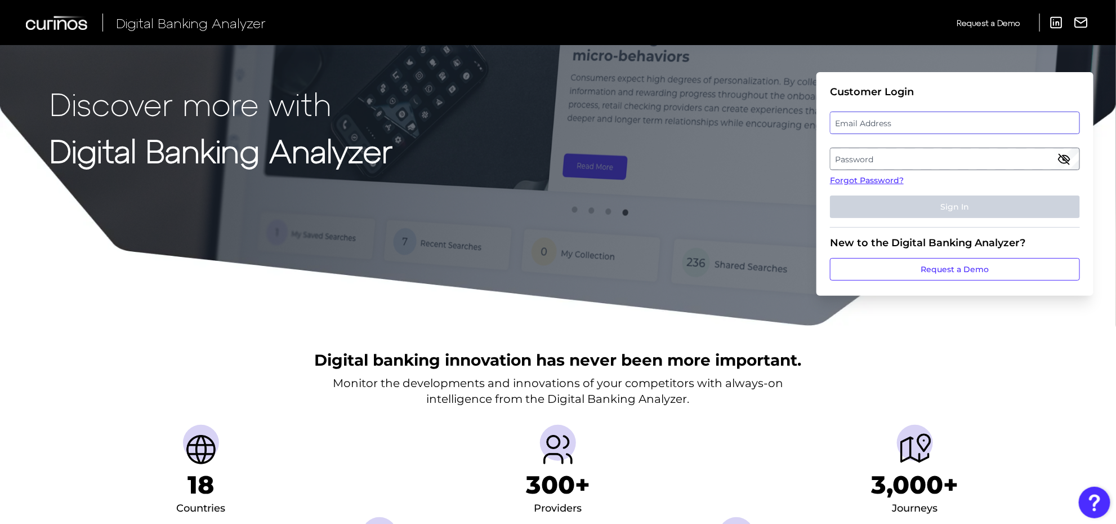
type input "Tanuja.Rayjade@curinos.com"
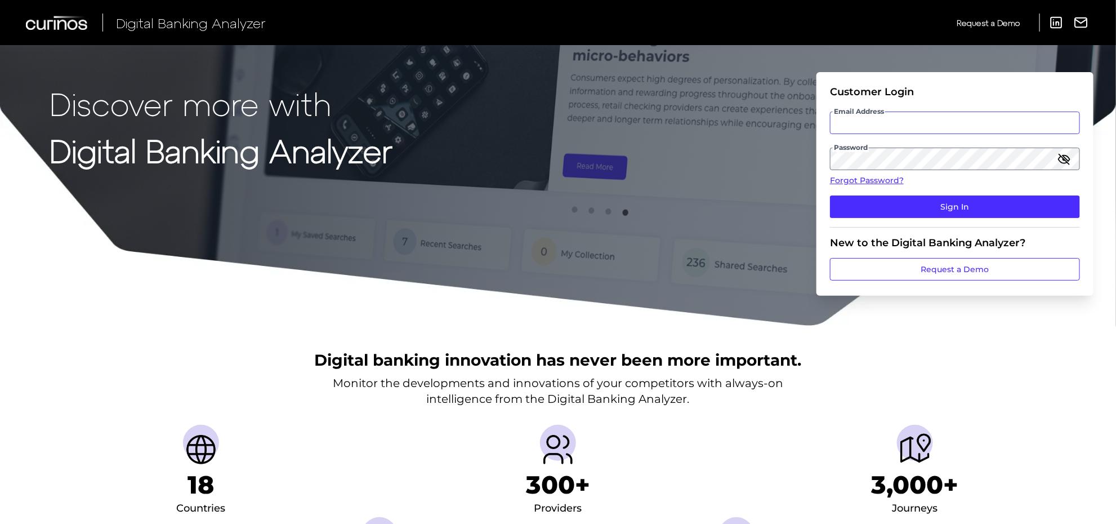
type input "[PERSON_NAME][EMAIL_ADDRESS][PERSON_NAME][DOMAIN_NAME]"
click at [830, 195] on button "Sign In" at bounding box center [955, 206] width 250 height 23
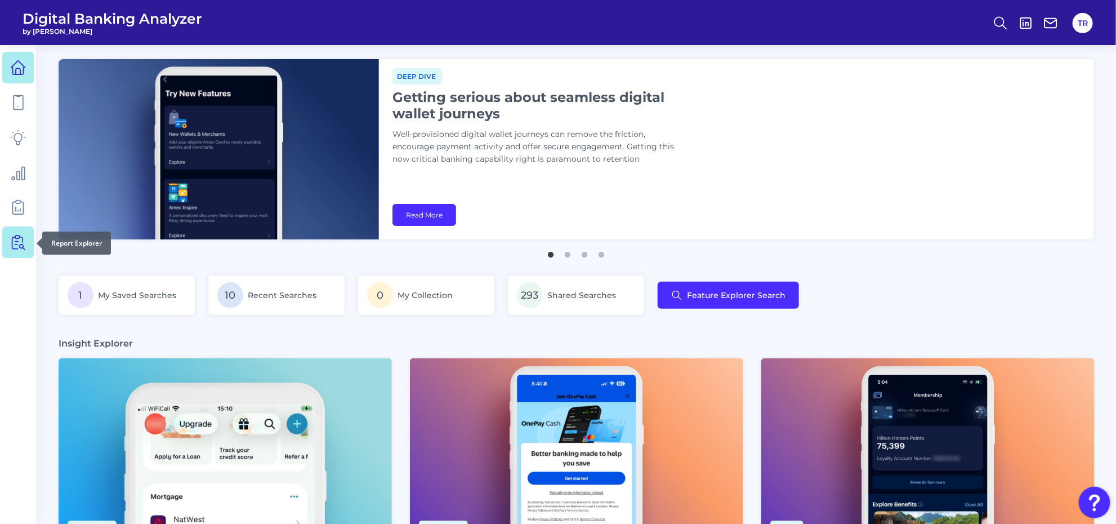
click at [21, 241] on icon at bounding box center [18, 242] width 16 height 16
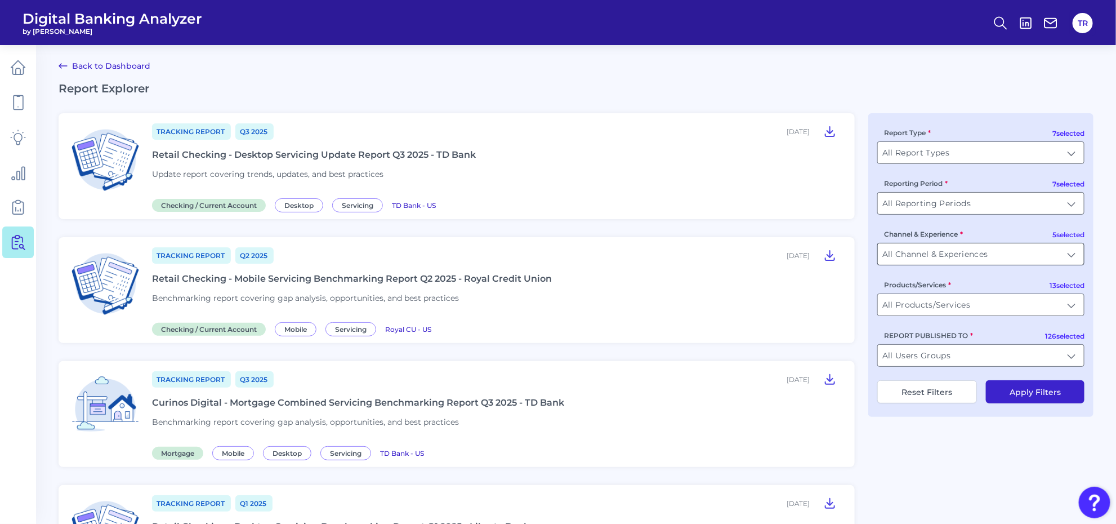
click at [978, 259] on input "All Channel & Experiences" at bounding box center [981, 253] width 206 height 21
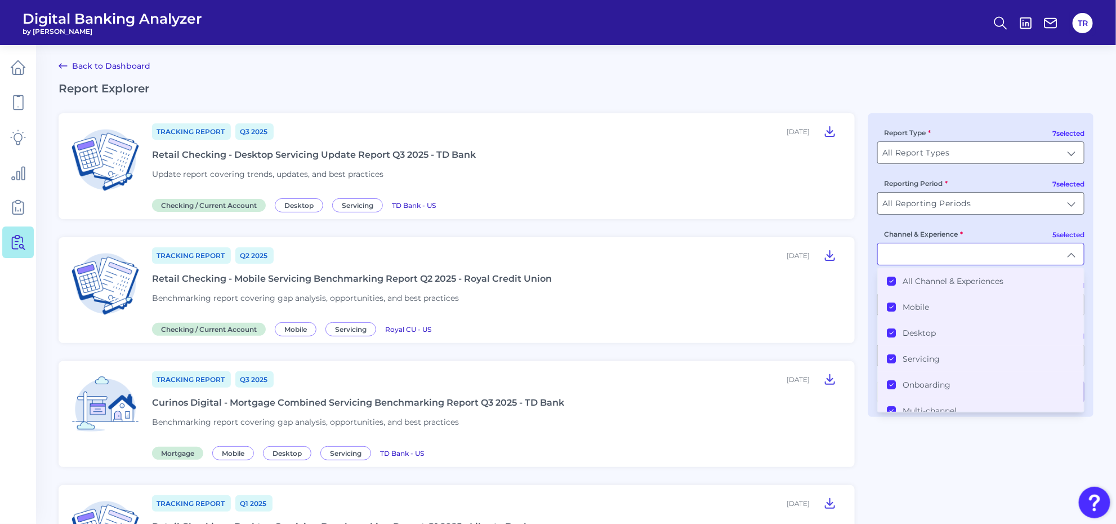
click at [928, 283] on label "All Channel & Experiences" at bounding box center [953, 281] width 101 height 10
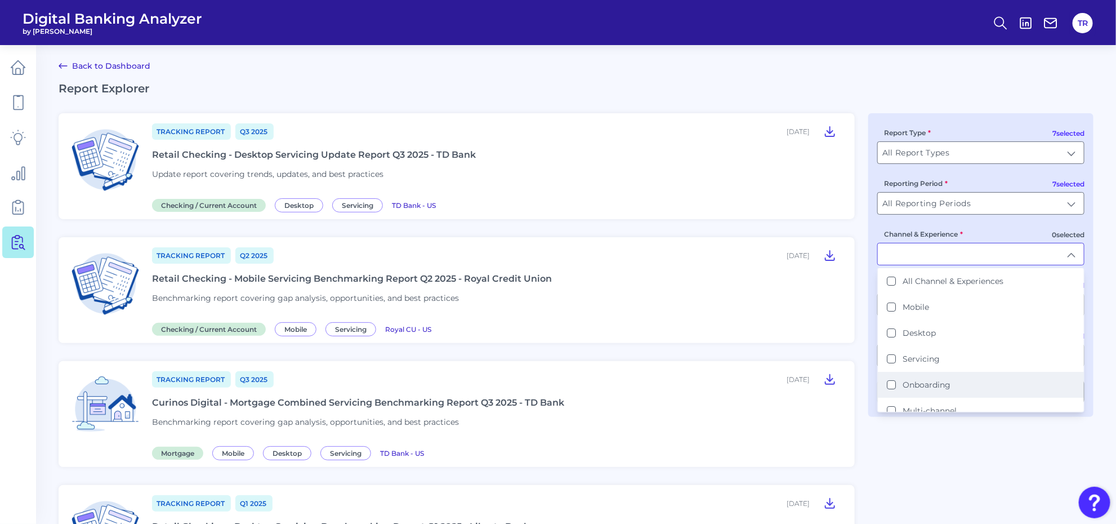
click at [916, 381] on label "Onboarding" at bounding box center [927, 385] width 48 height 10
type input "Onboarding"
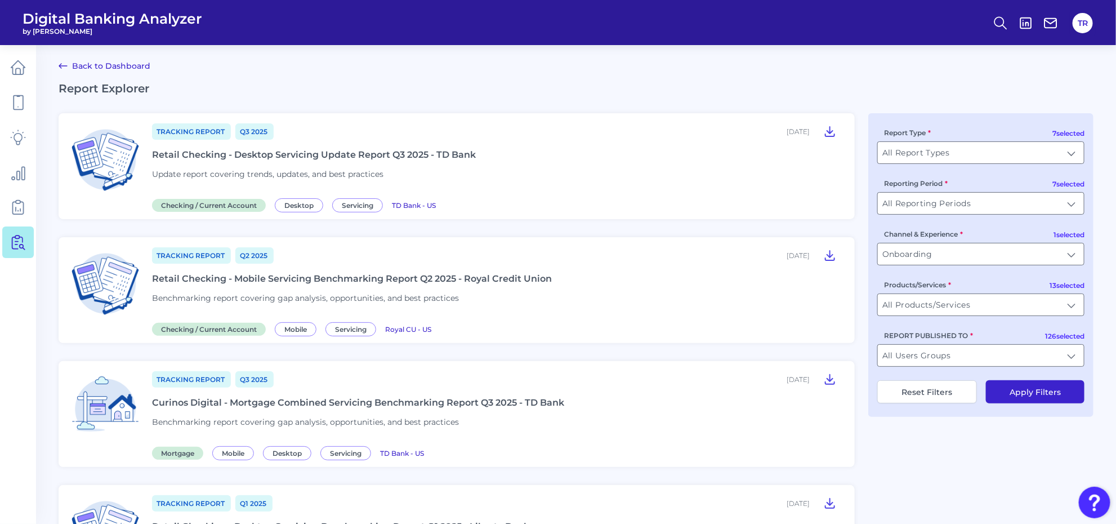
click at [1017, 384] on button "Apply Filters" at bounding box center [1035, 391] width 99 height 23
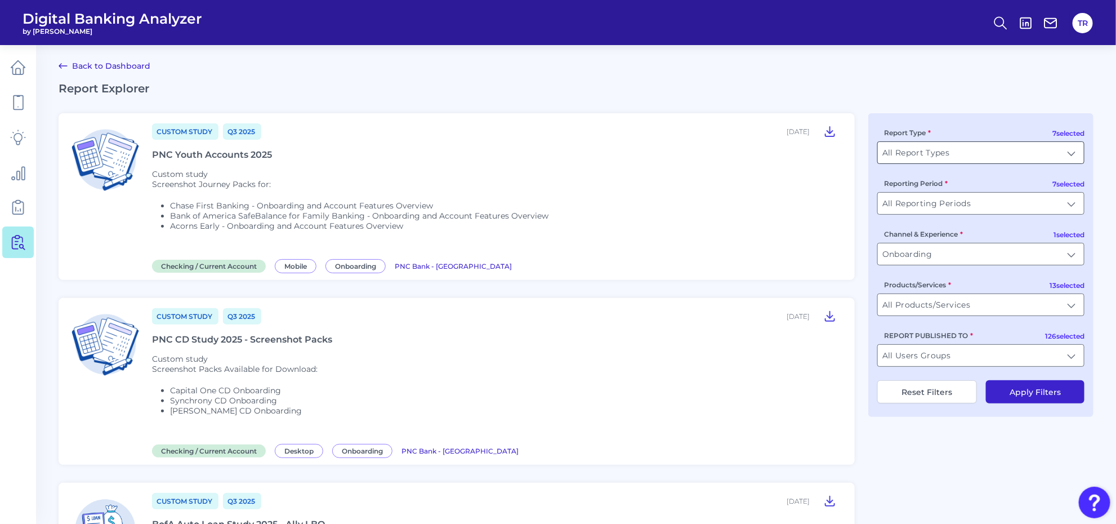
click at [959, 157] on input "All Report Types" at bounding box center [981, 152] width 206 height 21
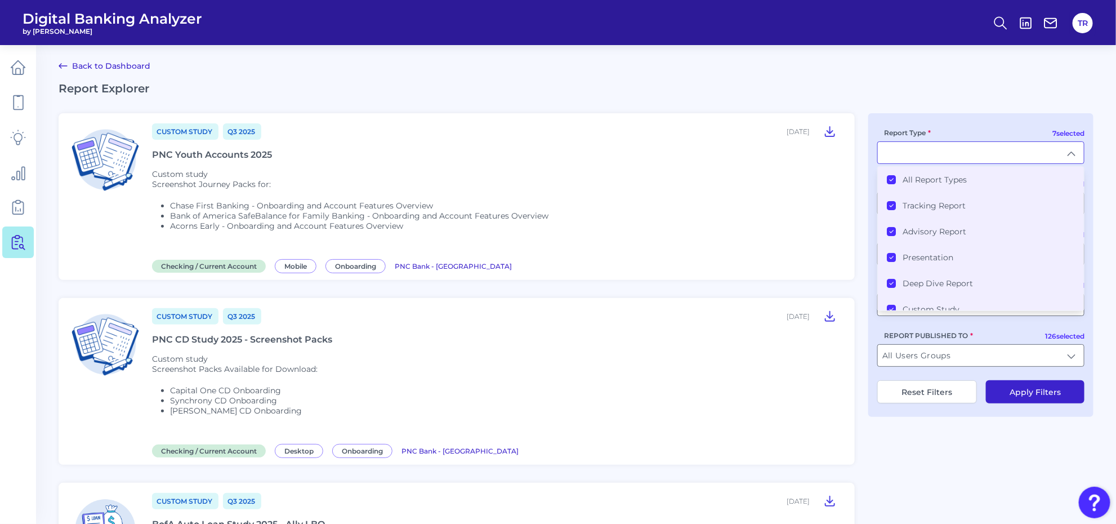
click at [927, 184] on label "All Report Types" at bounding box center [935, 180] width 64 height 10
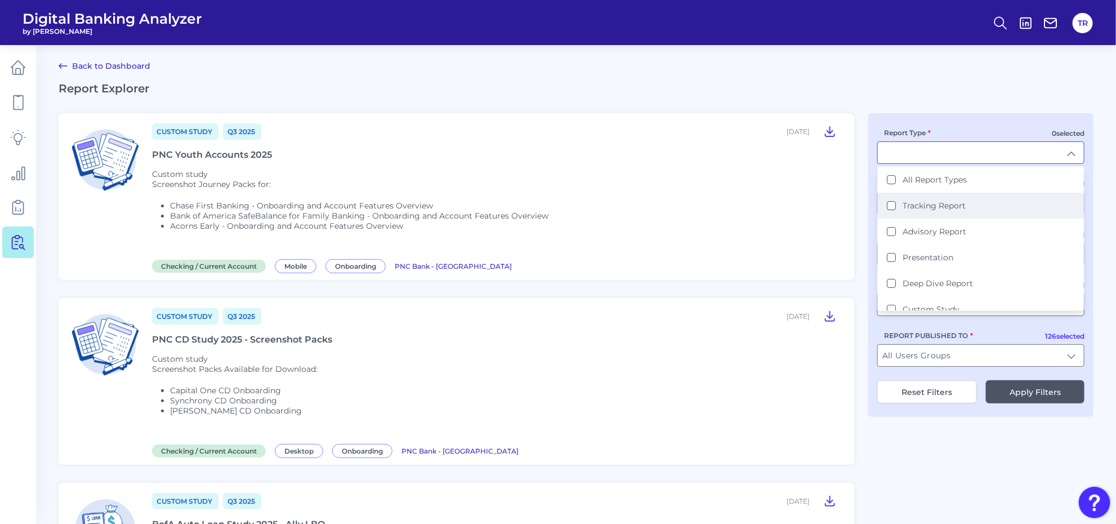
click at [928, 201] on label "Tracking Report" at bounding box center [934, 206] width 63 height 10
type input "Tracking Report"
click at [1054, 403] on button "Apply Filters" at bounding box center [1035, 391] width 99 height 23
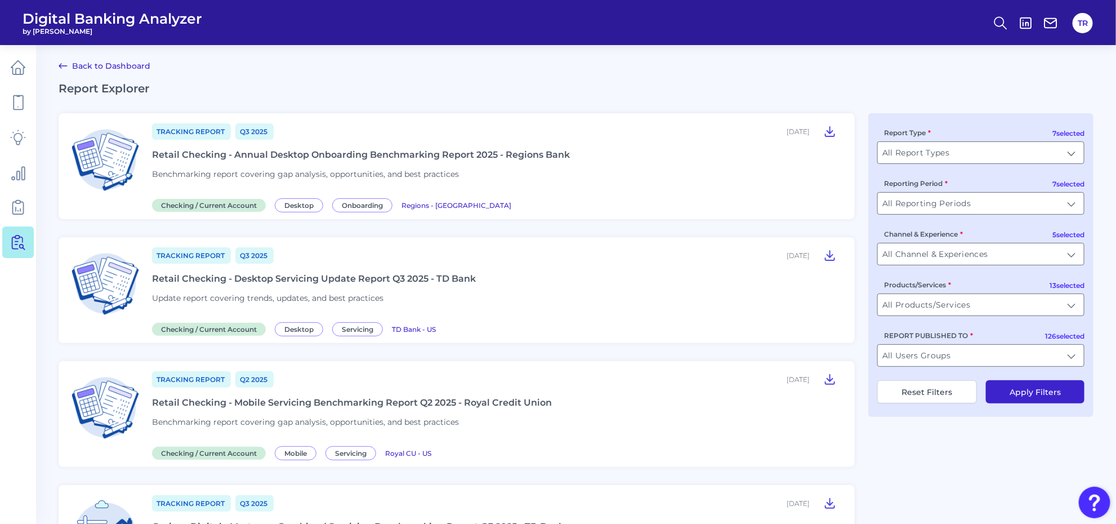
click at [437, 152] on div "Retail Checking - Annual Desktop Onboarding Benchmarking Report 2025 - Regions …" at bounding box center [361, 154] width 418 height 11
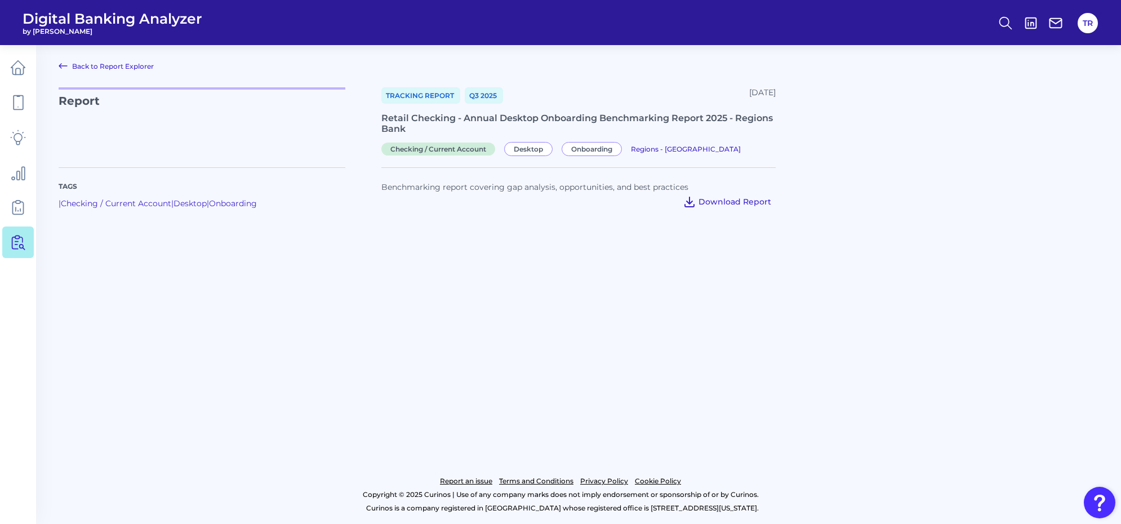
click at [738, 206] on span "Download Report" at bounding box center [734, 202] width 73 height 10
